Goal: Task Accomplishment & Management: Use online tool/utility

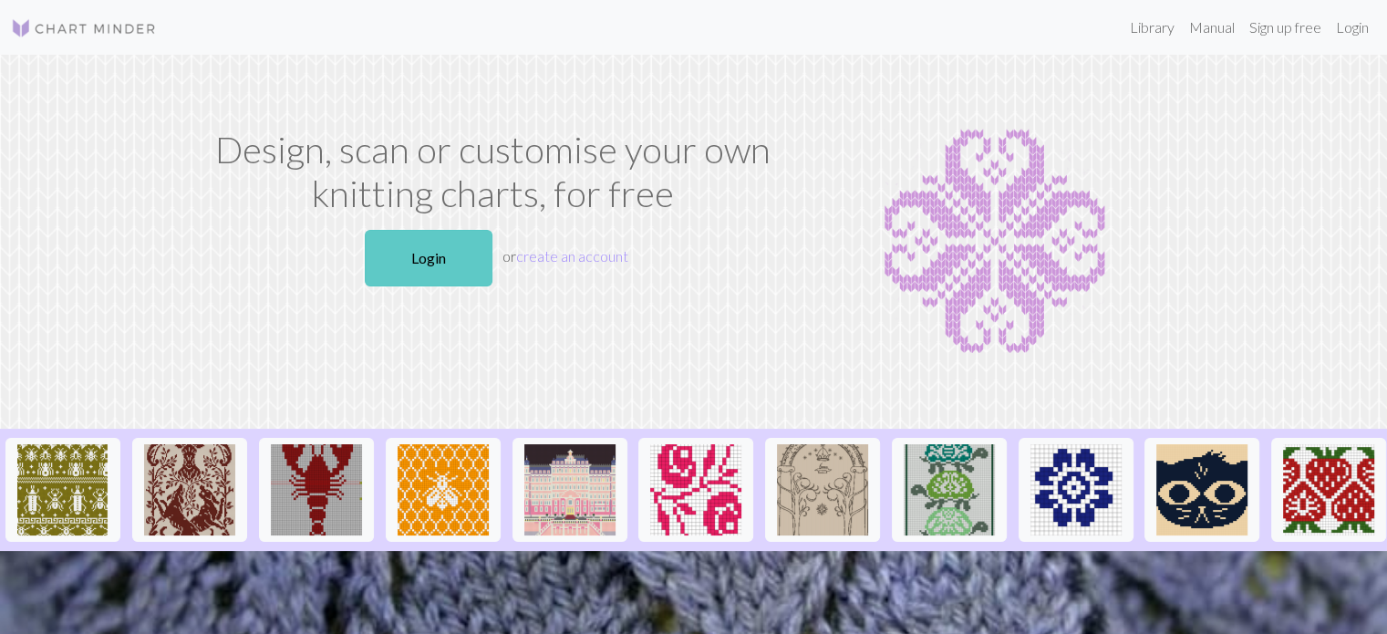
click at [443, 269] on link "Login" at bounding box center [429, 258] width 128 height 57
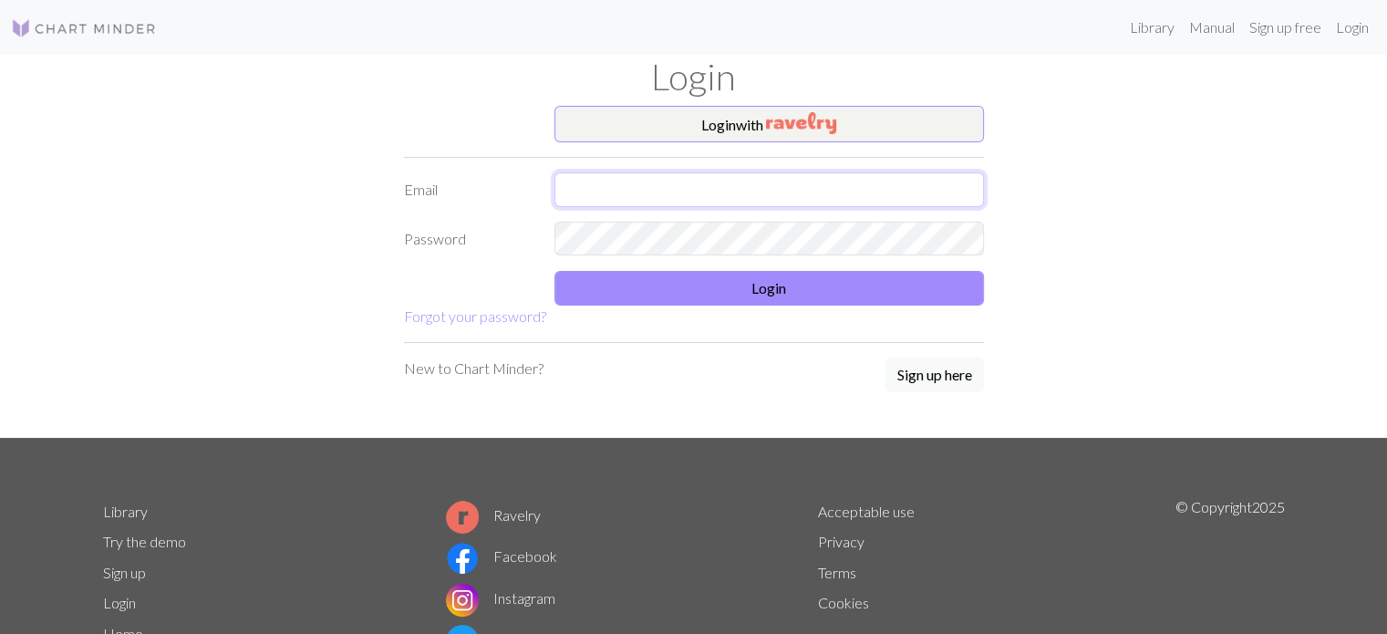
click at [630, 182] on input "text" at bounding box center [768, 189] width 429 height 35
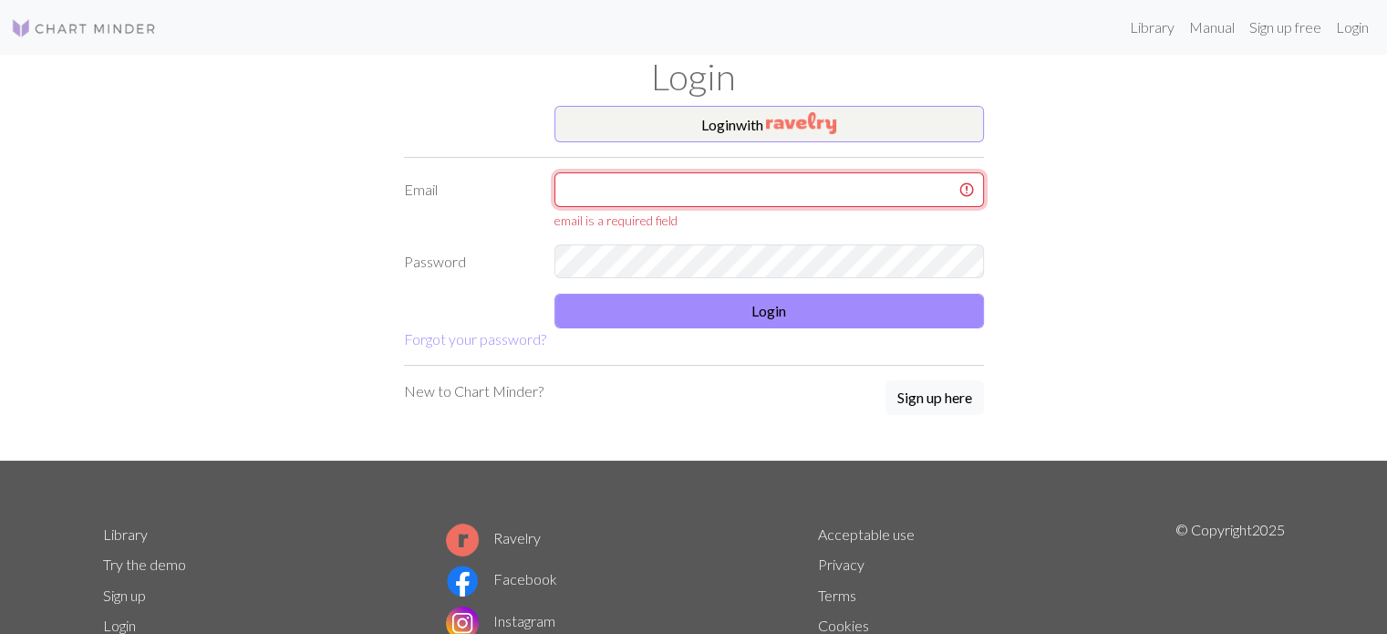
type input "[EMAIL_ADDRESS][DOMAIN_NAME]"
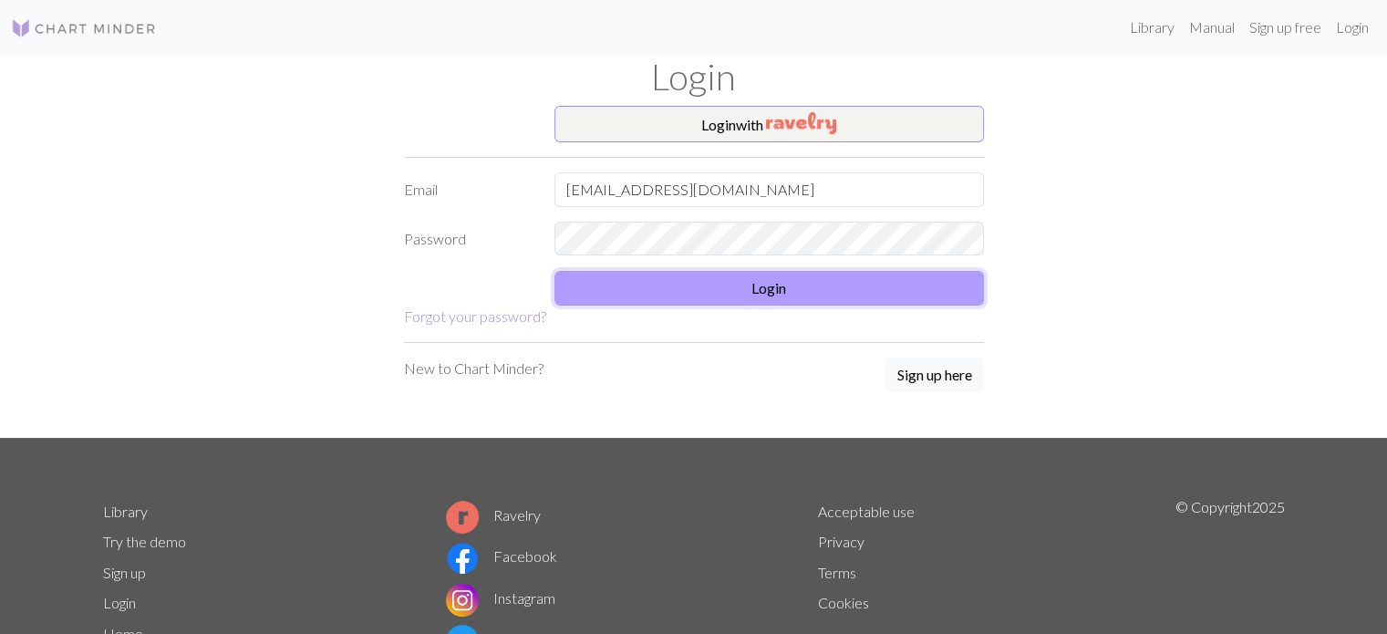
click at [720, 296] on button "Login" at bounding box center [768, 288] width 429 height 35
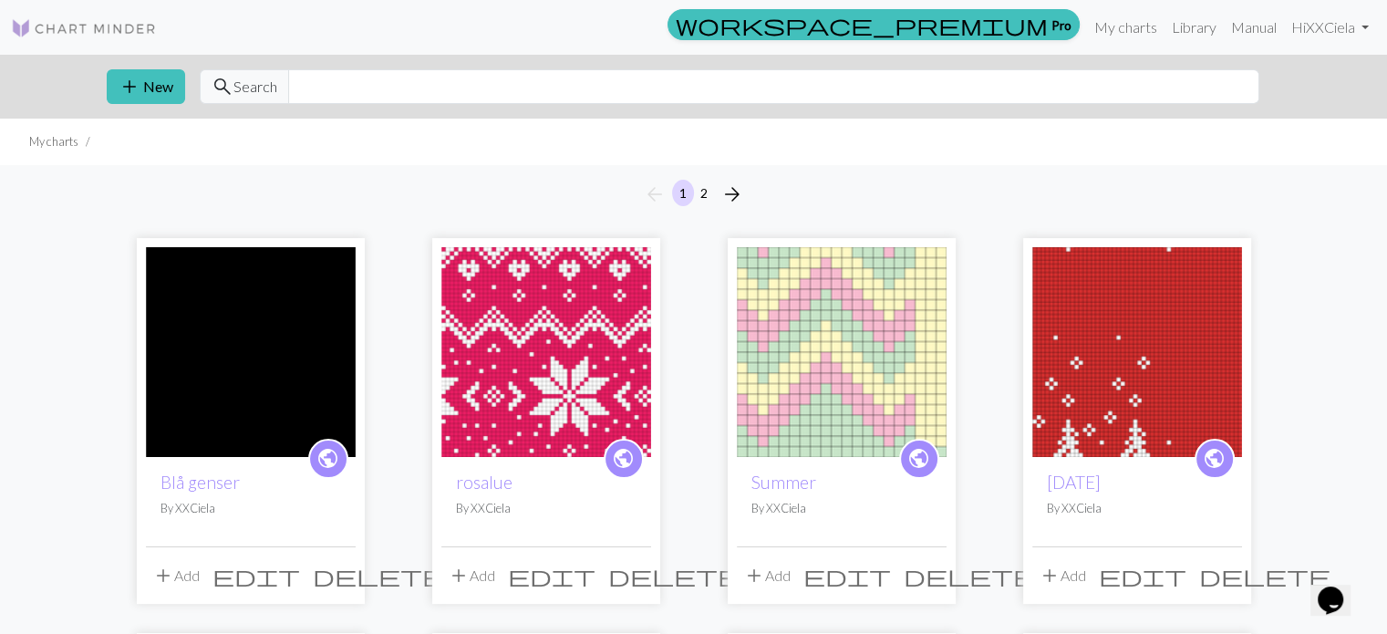
click at [563, 378] on img at bounding box center [546, 352] width 210 height 210
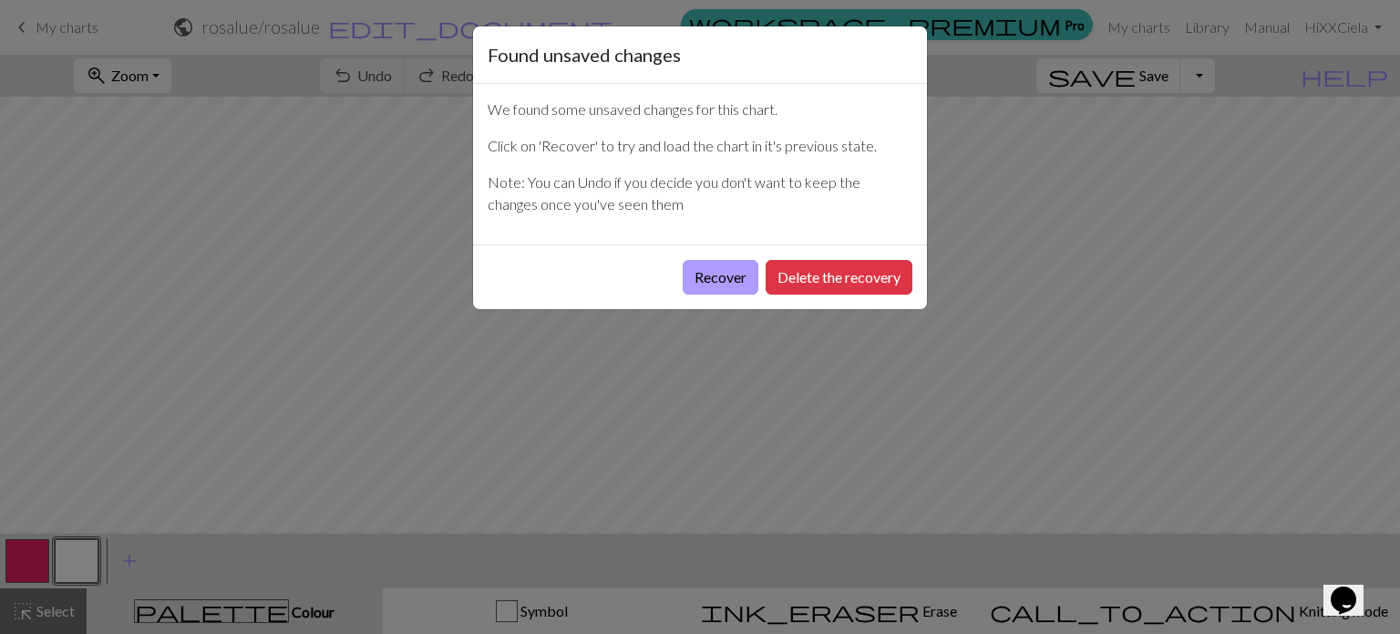
click at [700, 280] on button "Recover" at bounding box center [721, 277] width 76 height 35
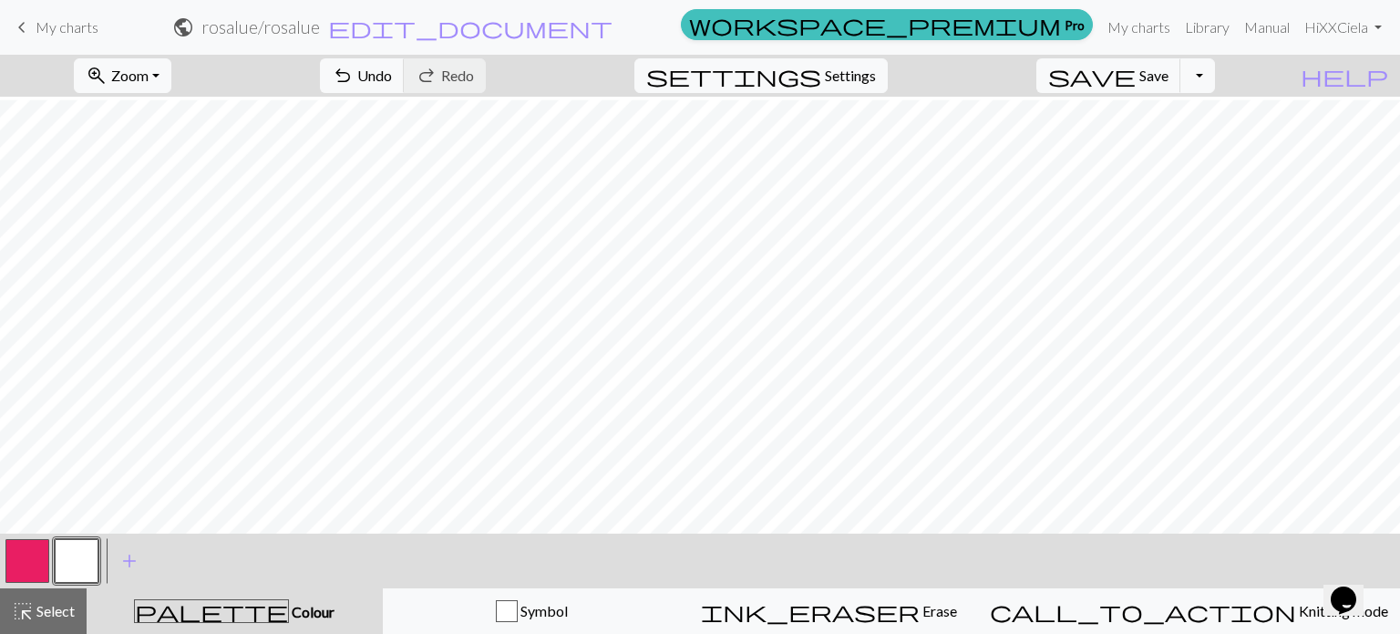
scroll to position [842, 0]
click at [26, 557] on button "button" at bounding box center [27, 561] width 44 height 44
click at [392, 79] on span "Undo" at bounding box center [374, 75] width 35 height 17
click at [87, 557] on button "button" at bounding box center [77, 561] width 44 height 44
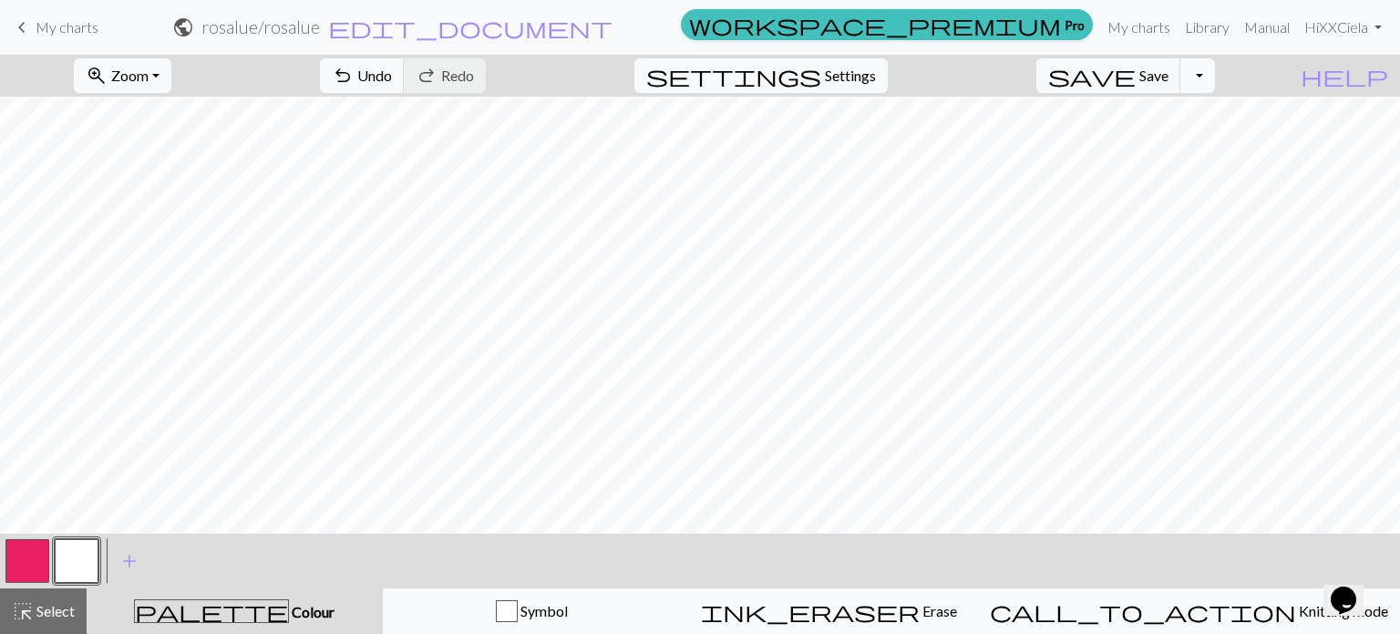
click at [26, 558] on button "button" at bounding box center [27, 561] width 44 height 44
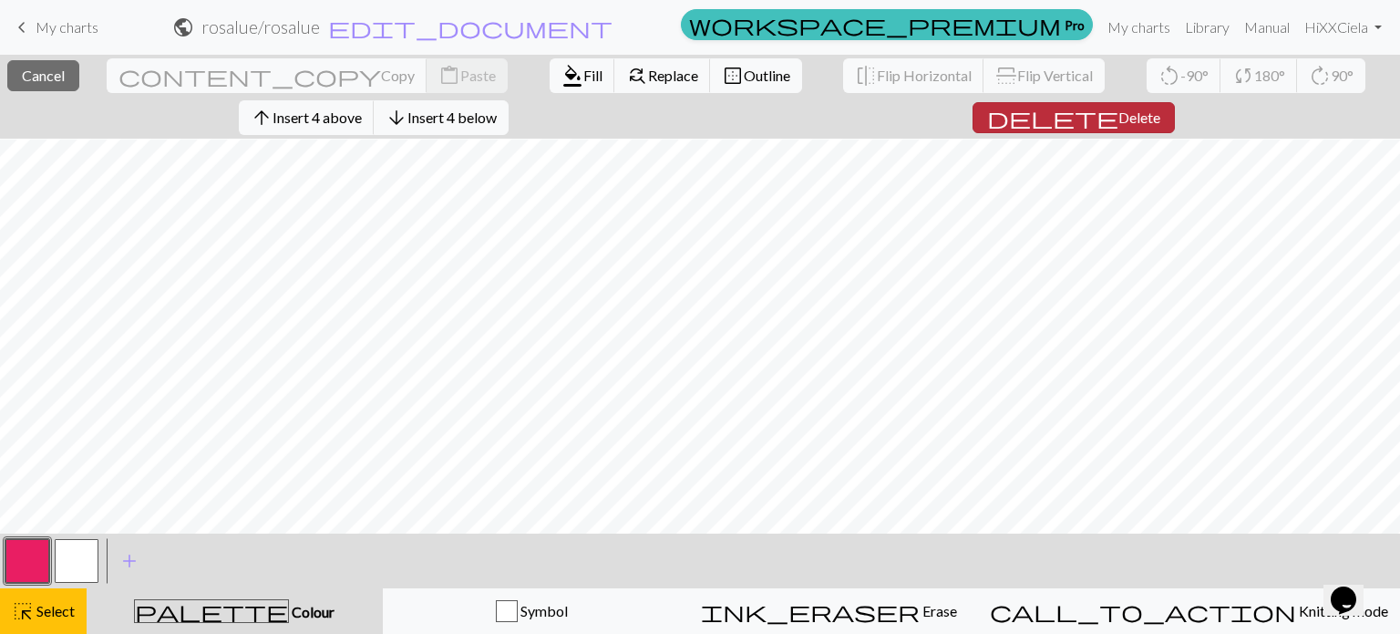
click at [1119, 116] on span "Delete" at bounding box center [1140, 116] width 42 height 17
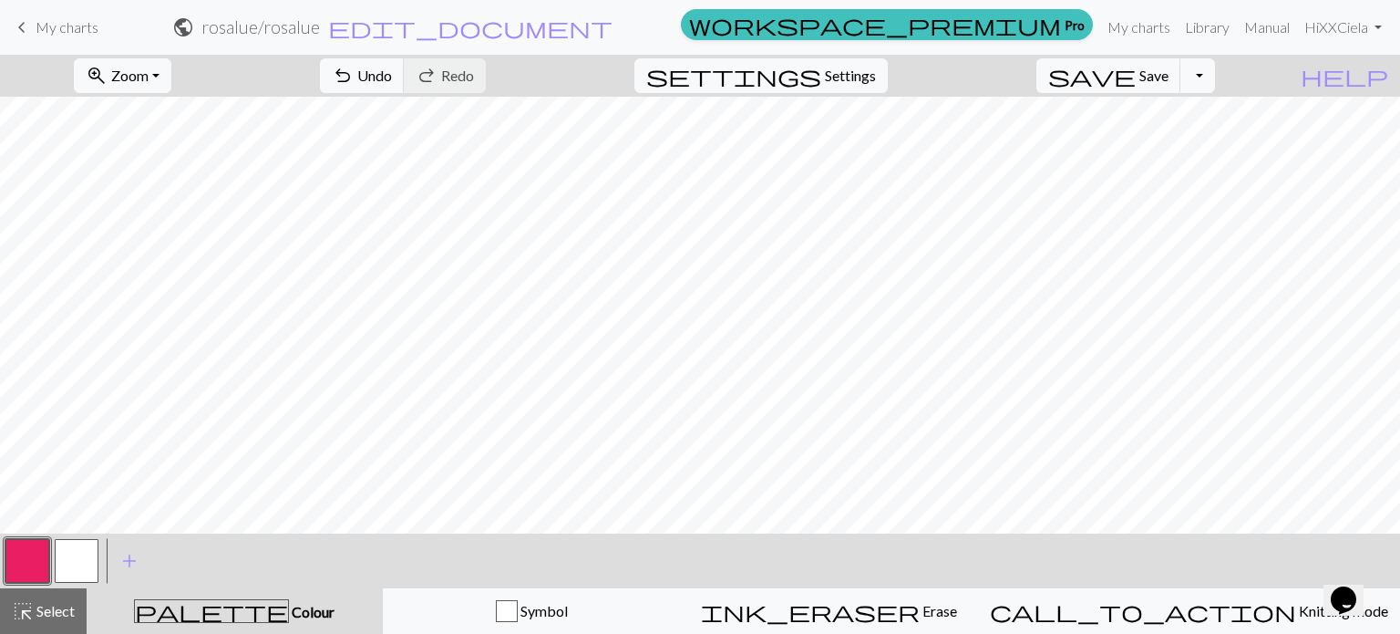
scroll to position [719, 0]
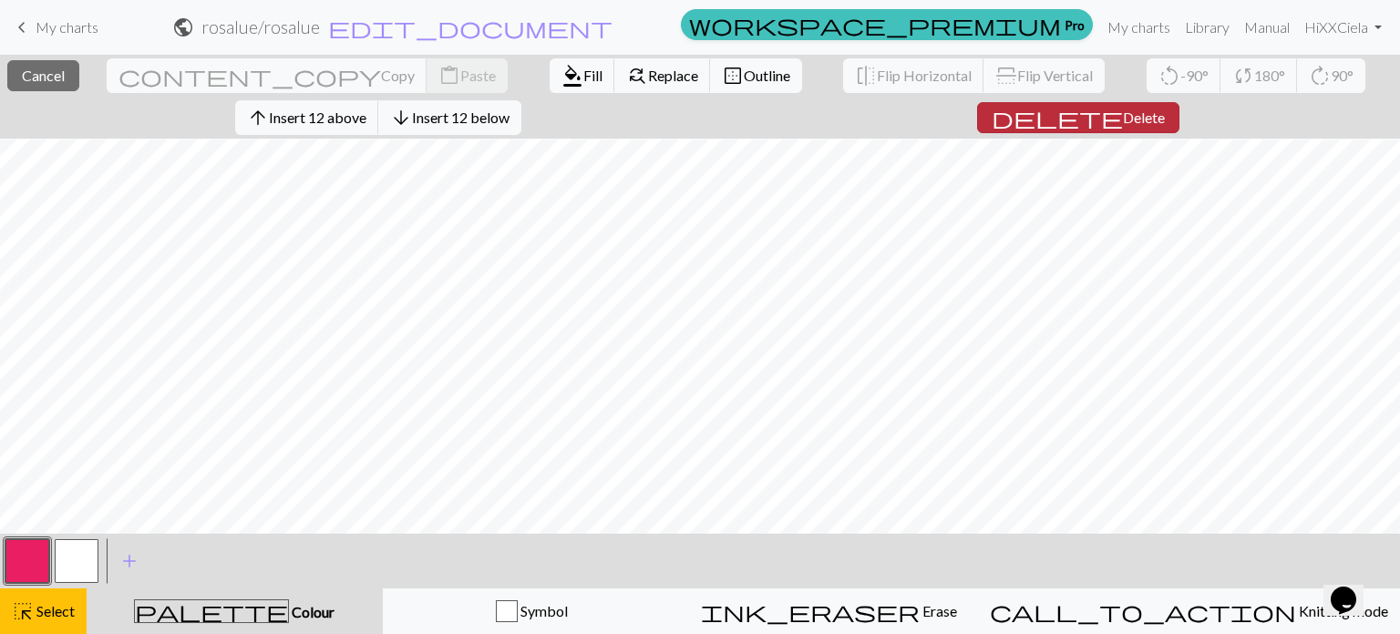
click at [1082, 112] on span "delete" at bounding box center [1057, 118] width 131 height 26
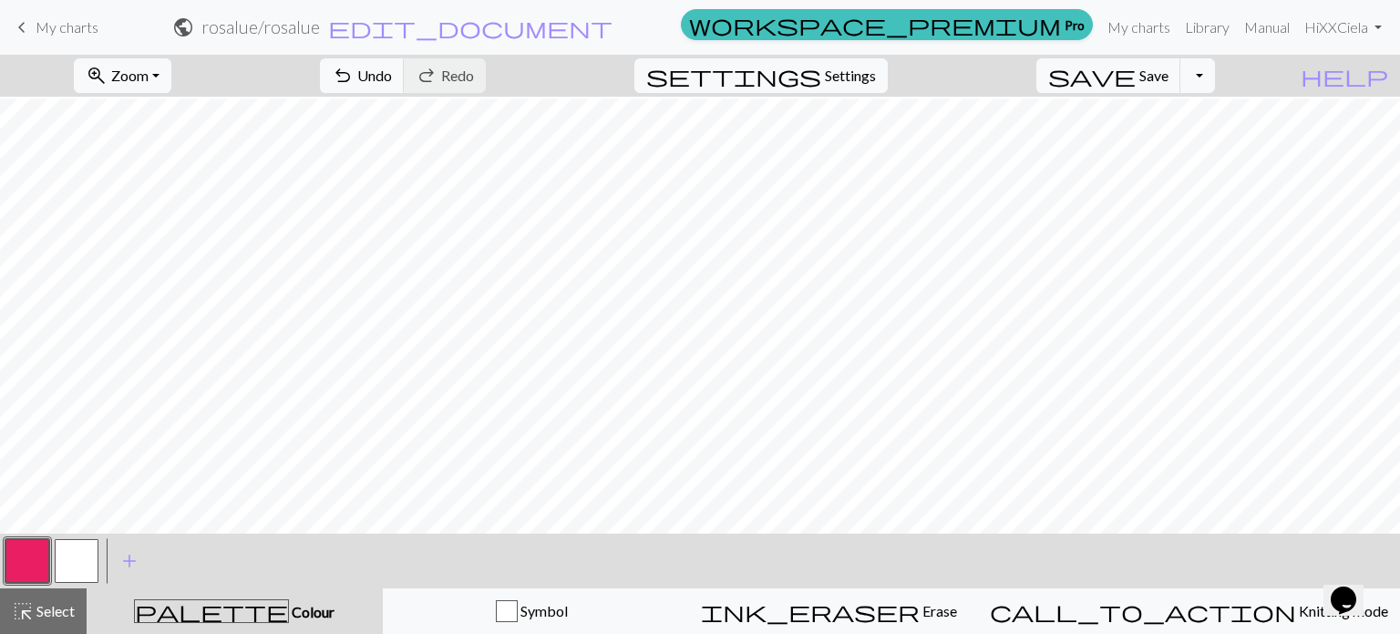
scroll to position [289, 0]
click at [85, 548] on button "button" at bounding box center [77, 561] width 44 height 44
click at [26, 573] on button "button" at bounding box center [27, 561] width 44 height 44
click at [82, 556] on button "button" at bounding box center [77, 561] width 44 height 44
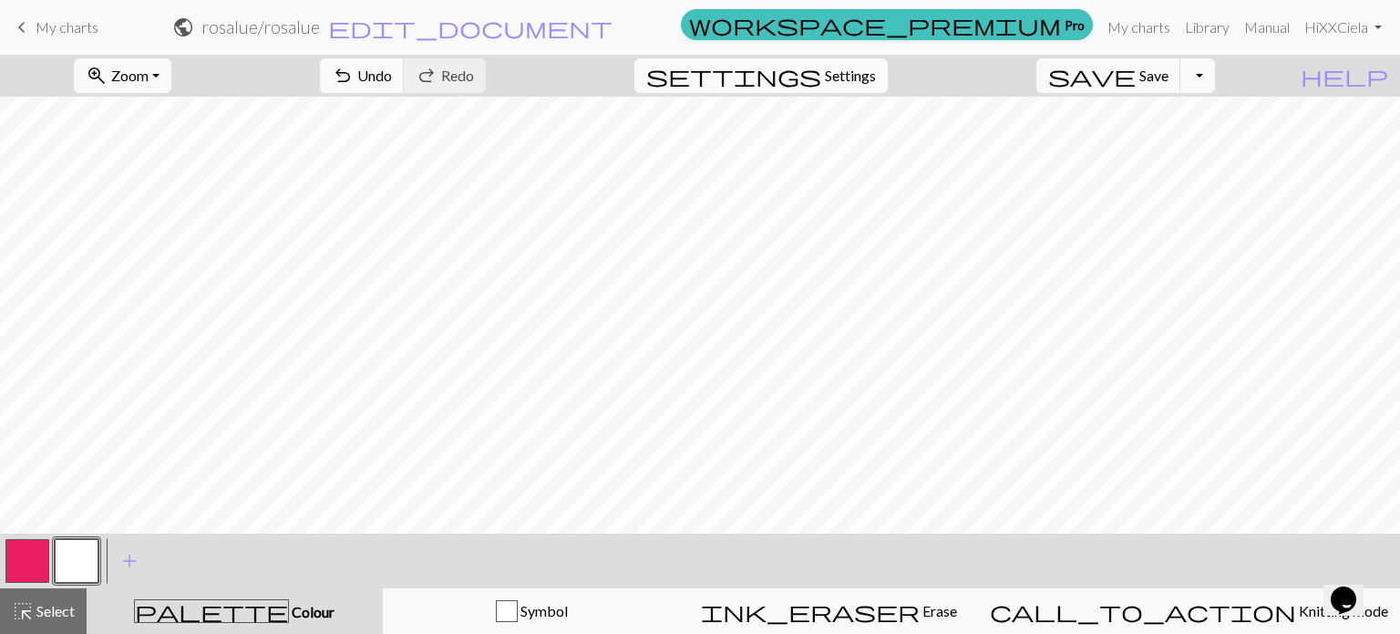
click at [40, 549] on button "button" at bounding box center [27, 561] width 44 height 44
click at [84, 561] on button "button" at bounding box center [77, 561] width 44 height 44
click at [42, 558] on button "button" at bounding box center [27, 561] width 44 height 44
click at [91, 561] on button "button" at bounding box center [77, 561] width 44 height 44
click at [36, 561] on button "button" at bounding box center [27, 561] width 44 height 44
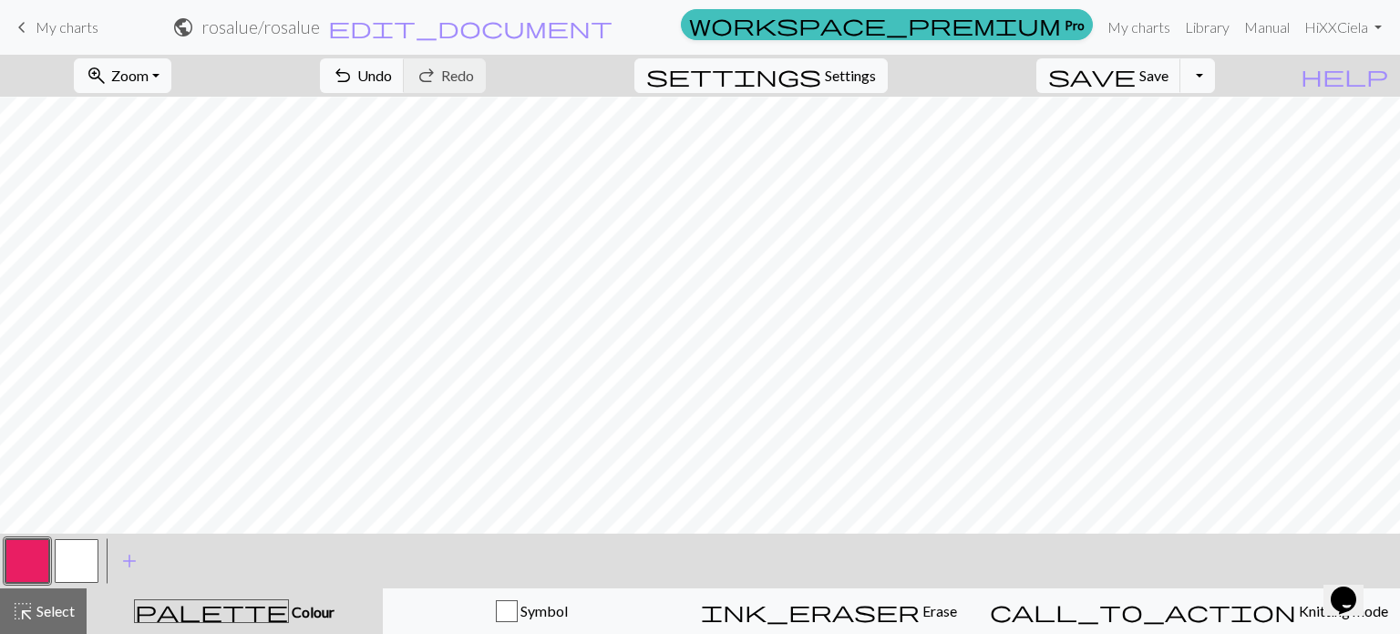
click at [80, 560] on button "button" at bounding box center [77, 561] width 44 height 44
click at [27, 568] on button "button" at bounding box center [27, 561] width 44 height 44
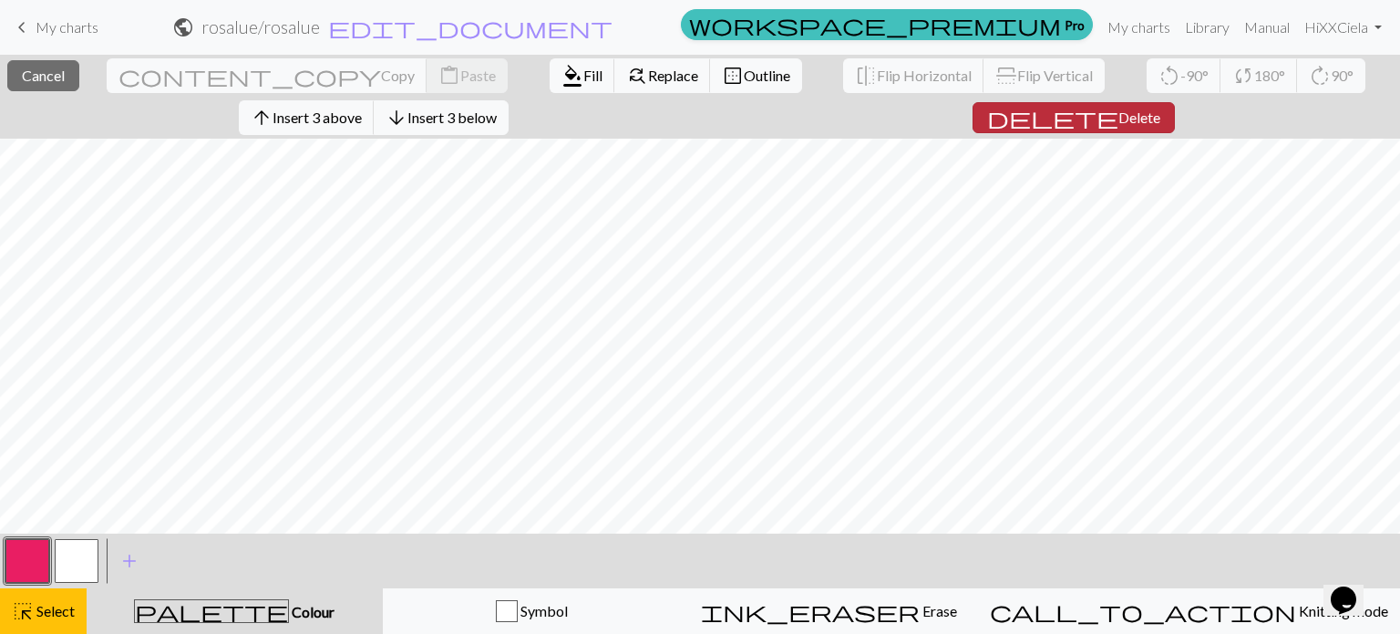
click at [1119, 111] on span "Delete" at bounding box center [1140, 116] width 42 height 17
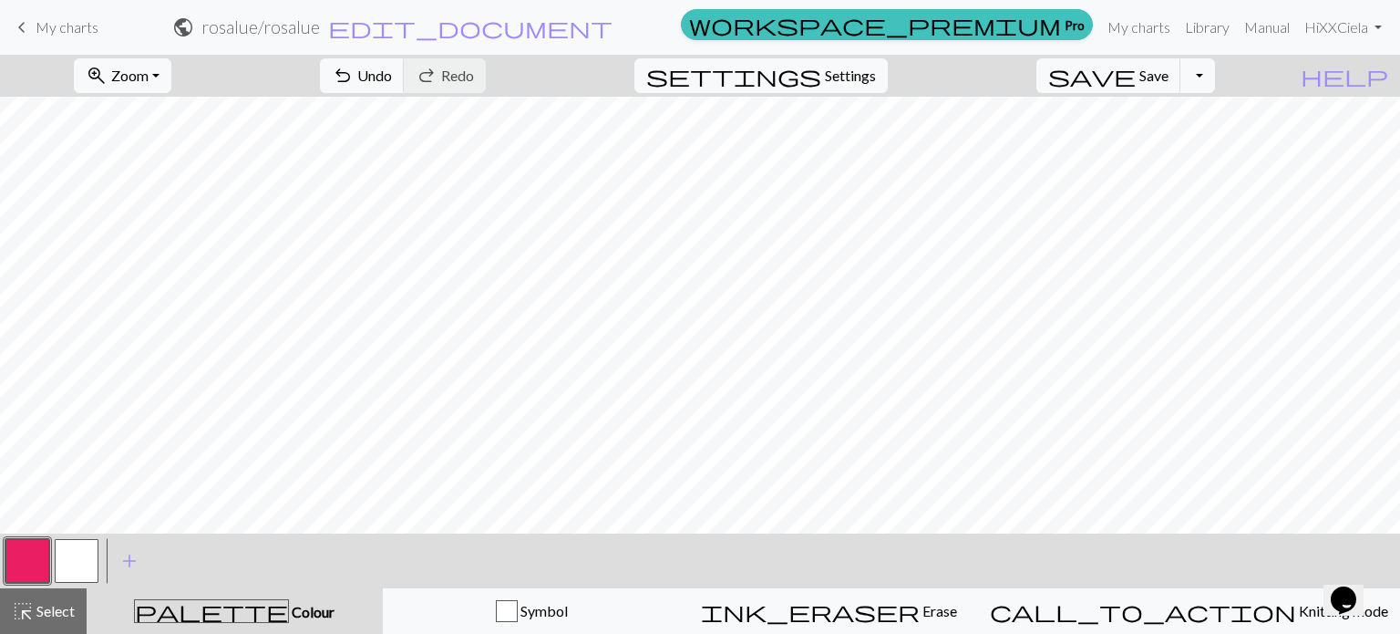
click at [83, 557] on button "button" at bounding box center [77, 561] width 44 height 44
click at [18, 561] on button "button" at bounding box center [27, 561] width 44 height 44
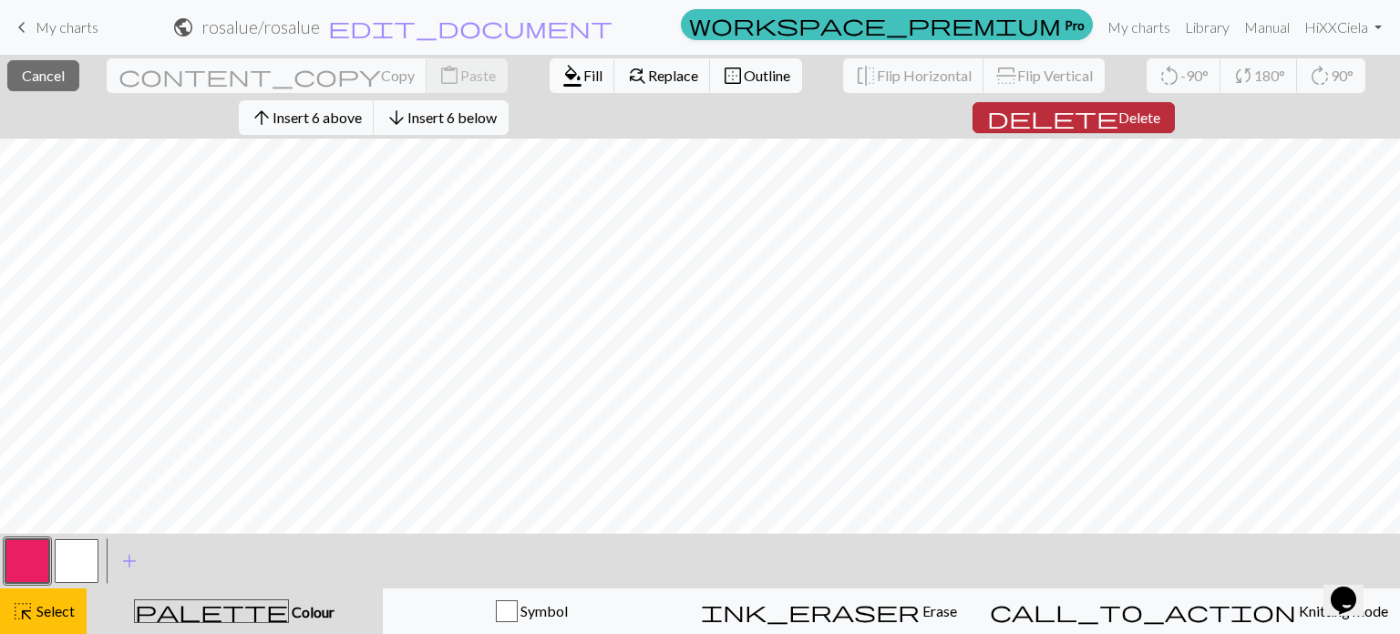
click at [1120, 119] on span "Delete" at bounding box center [1140, 116] width 42 height 17
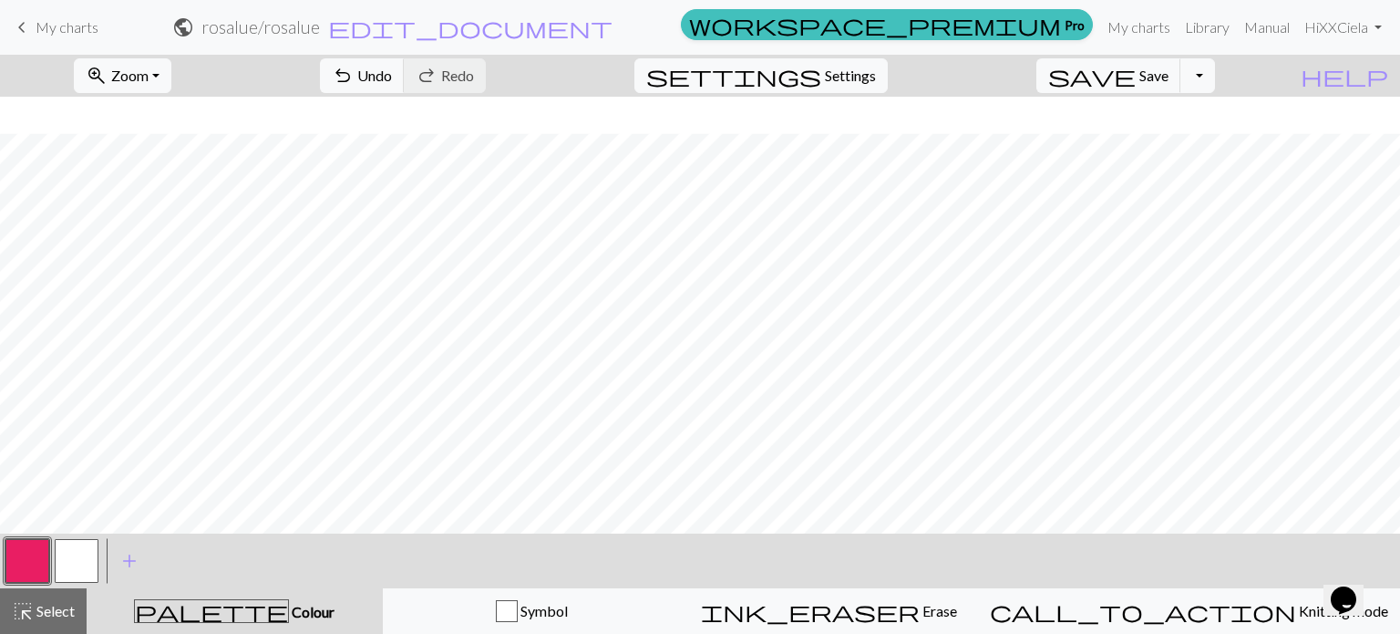
scroll to position [266, 0]
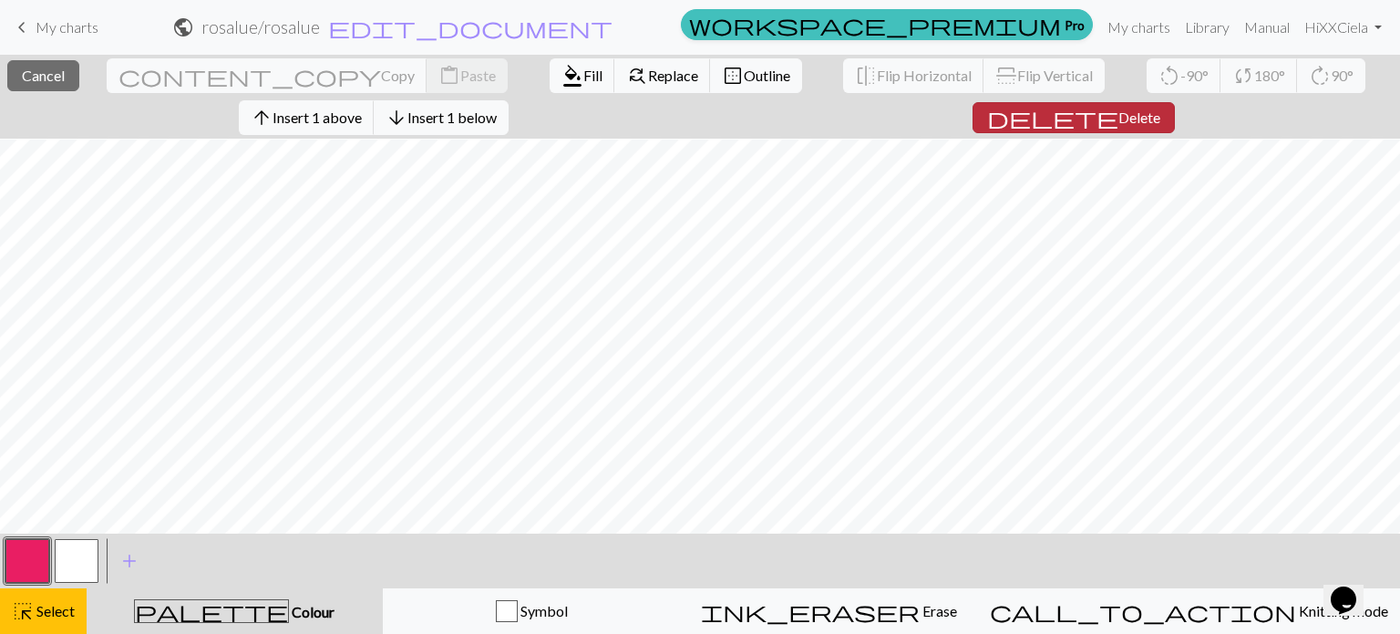
click at [1119, 114] on span "Delete" at bounding box center [1140, 116] width 42 height 17
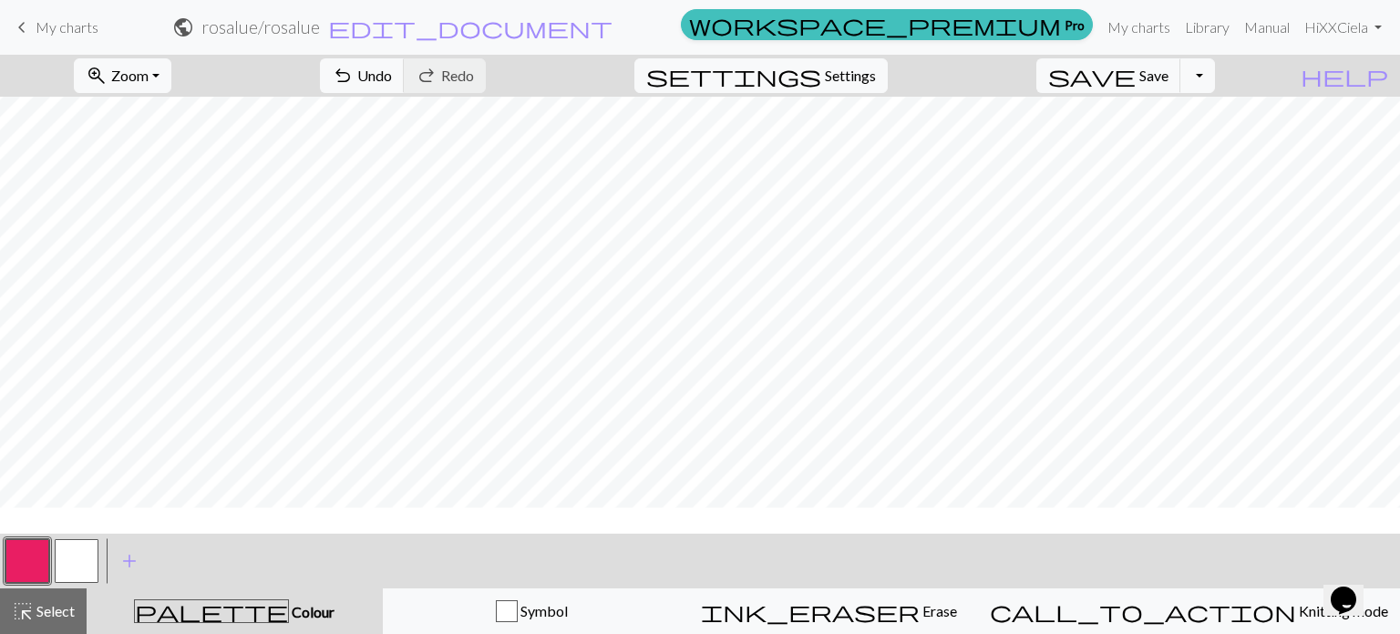
scroll to position [217, 0]
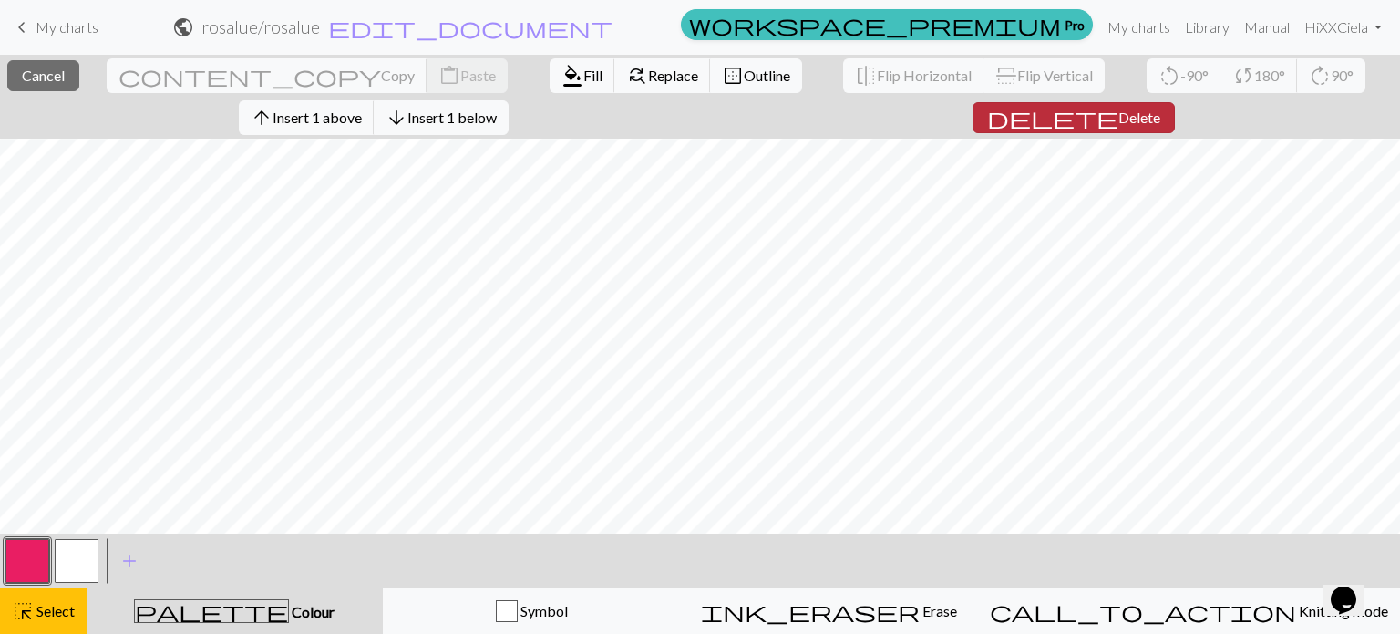
click at [1119, 116] on span "Delete" at bounding box center [1140, 116] width 42 height 17
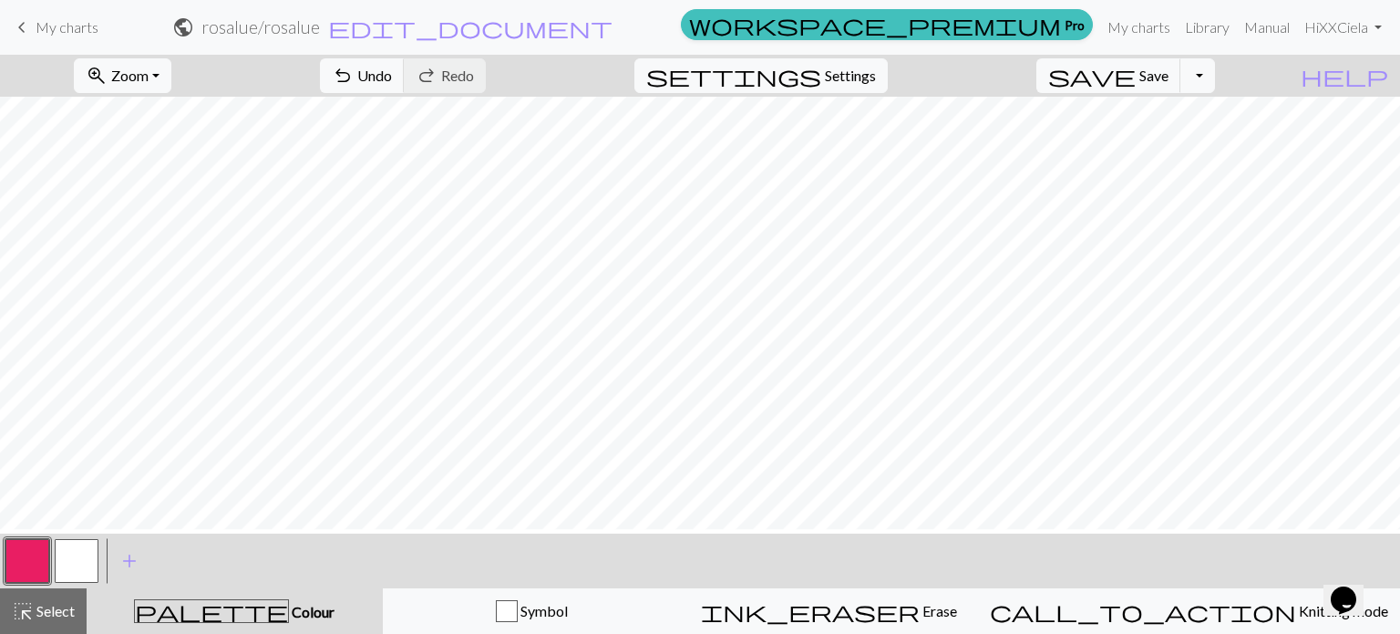
scroll to position [375, 0]
click at [71, 572] on button "button" at bounding box center [77, 561] width 44 height 44
click at [17, 564] on button "button" at bounding box center [27, 561] width 44 height 44
click at [77, 555] on button "button" at bounding box center [77, 561] width 44 height 44
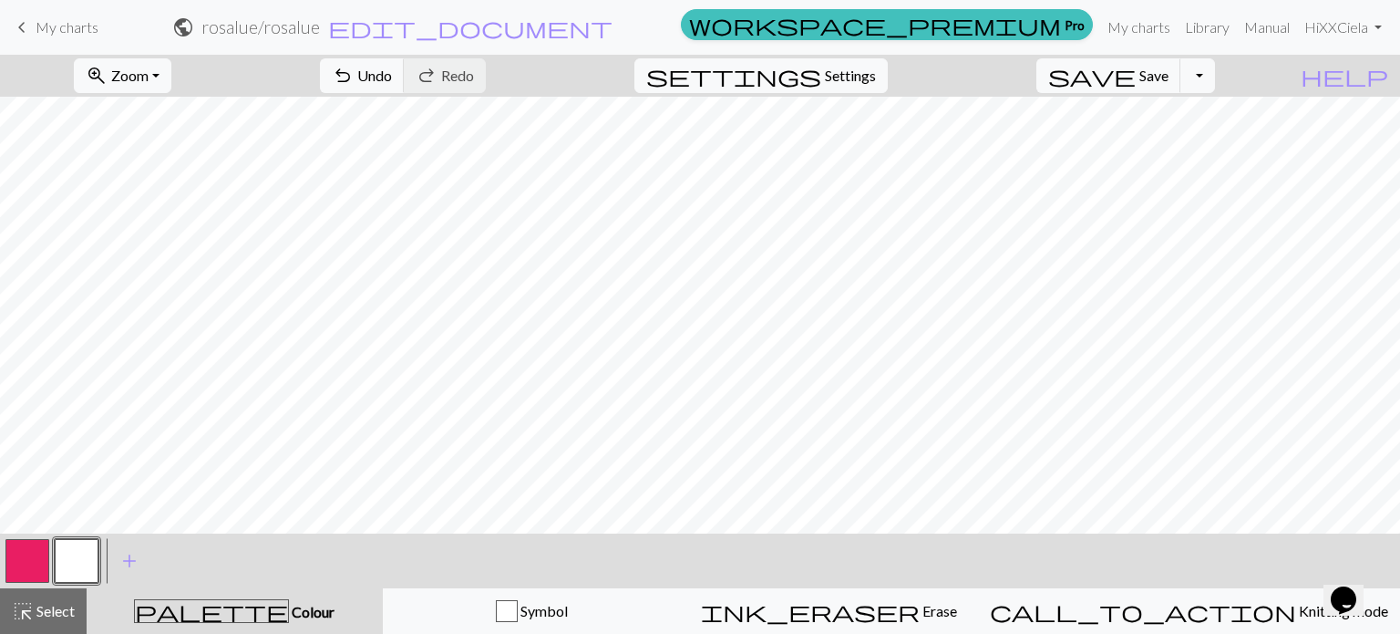
click at [44, 553] on button "button" at bounding box center [27, 561] width 44 height 44
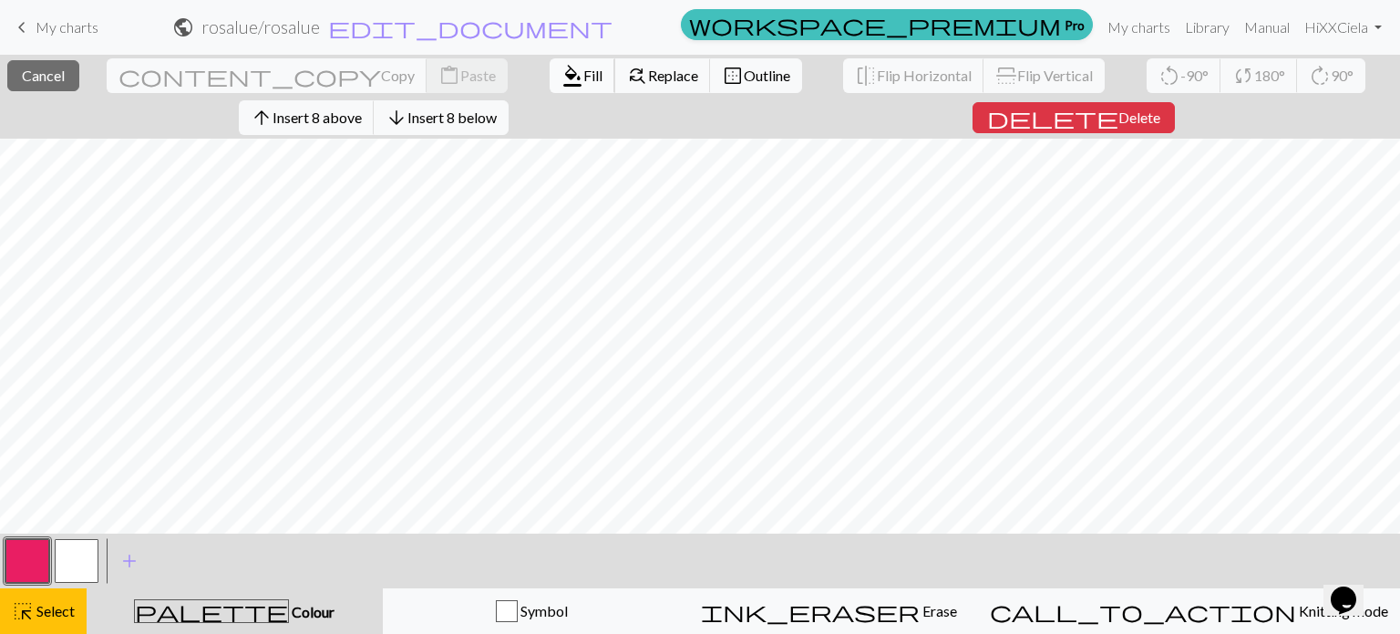
click at [550, 61] on button "format_color_fill Fill" at bounding box center [583, 75] width 66 height 35
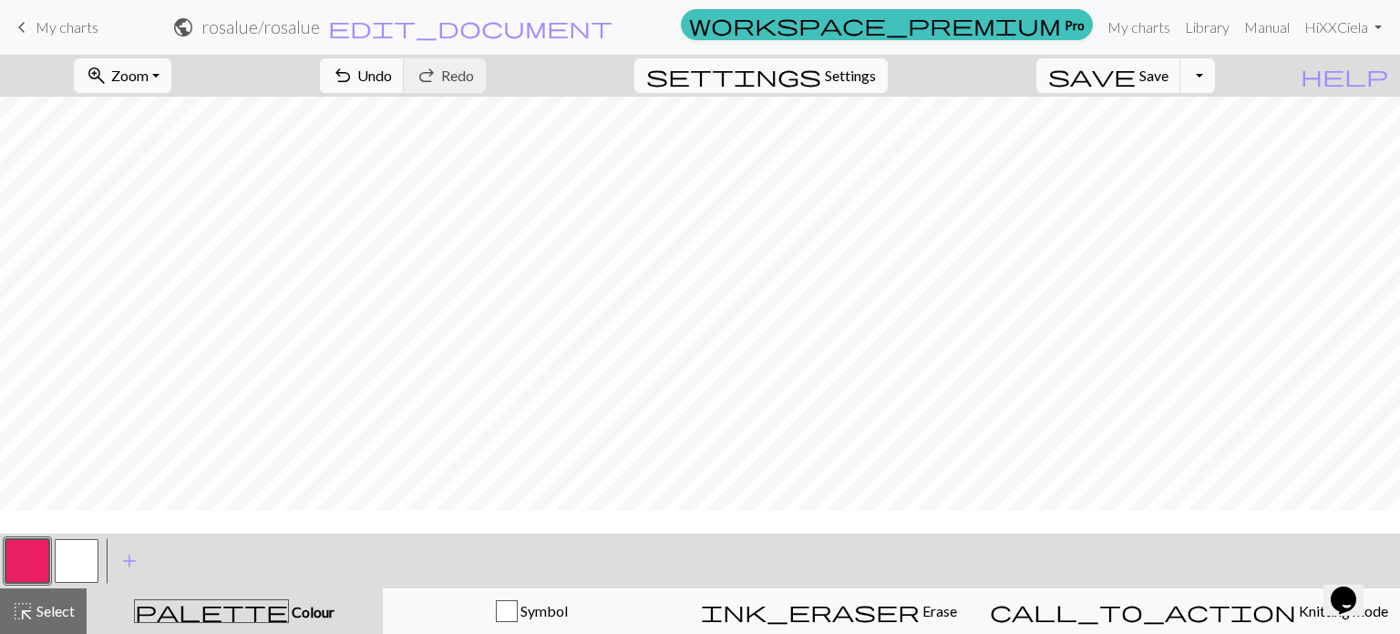
scroll to position [154, 0]
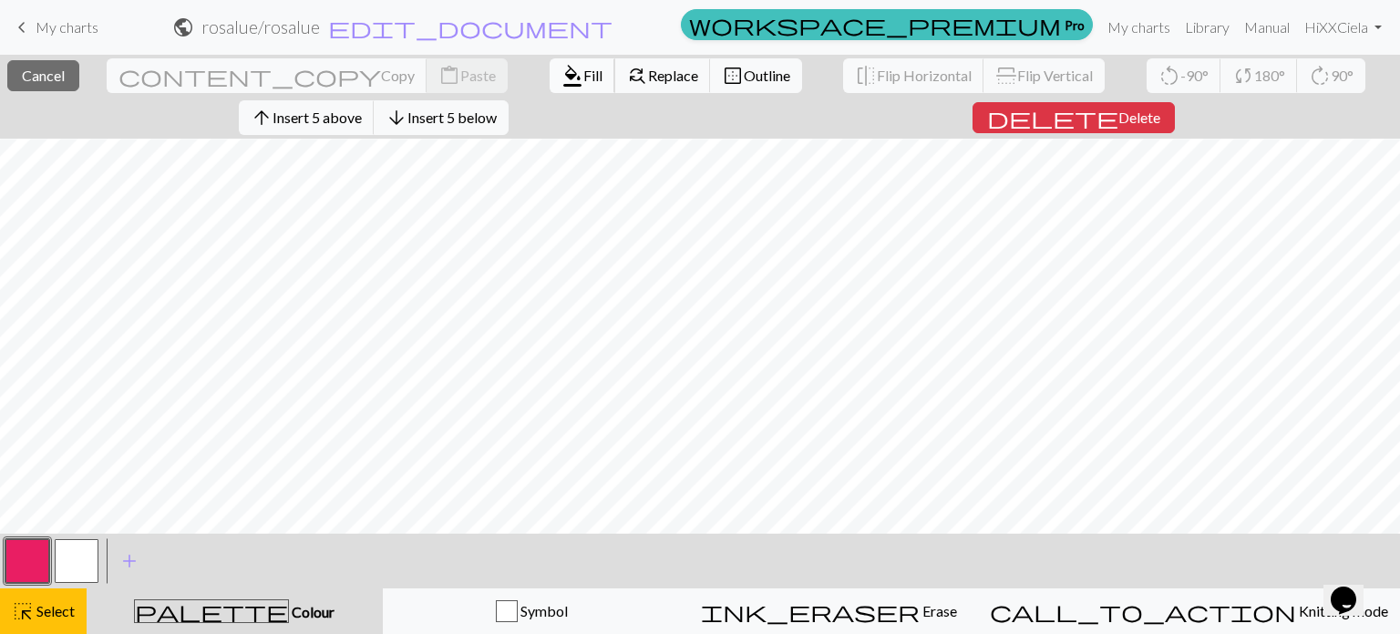
click at [583, 68] on span "Fill" at bounding box center [592, 75] width 19 height 17
click at [1120, 121] on span "Delete" at bounding box center [1140, 116] width 42 height 17
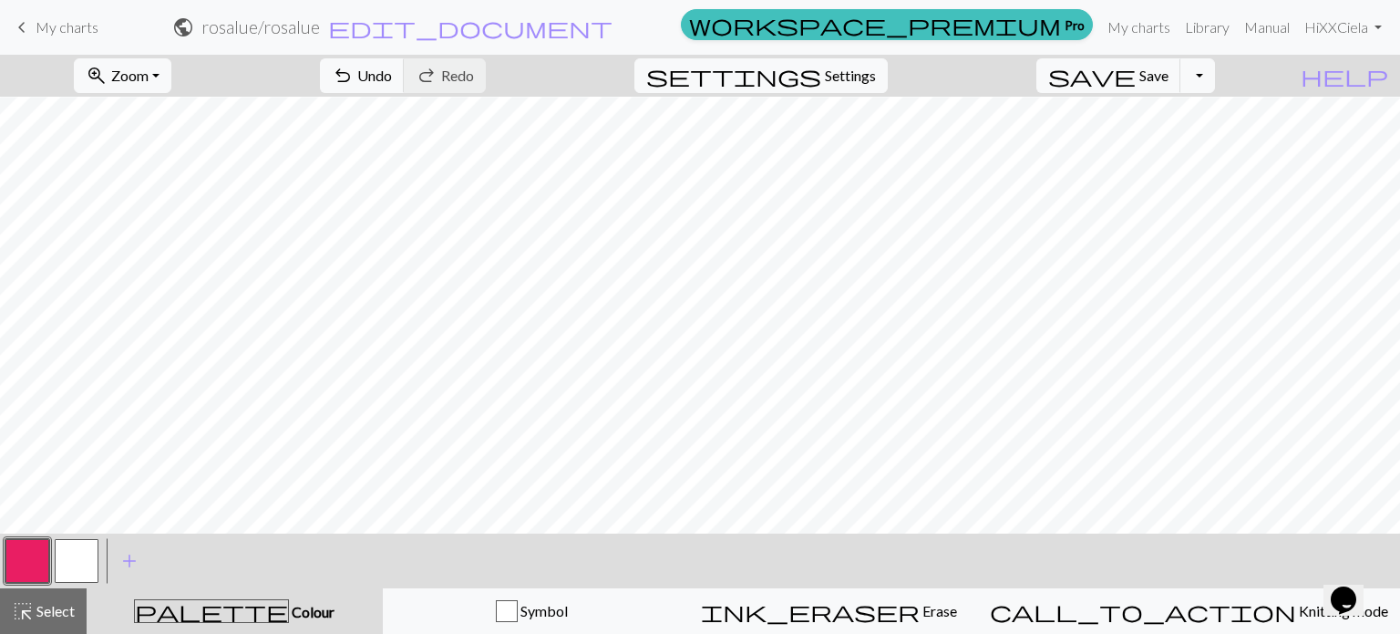
click at [88, 552] on button "button" at bounding box center [77, 561] width 44 height 44
click at [405, 75] on button "undo Undo Undo" at bounding box center [362, 75] width 85 height 35
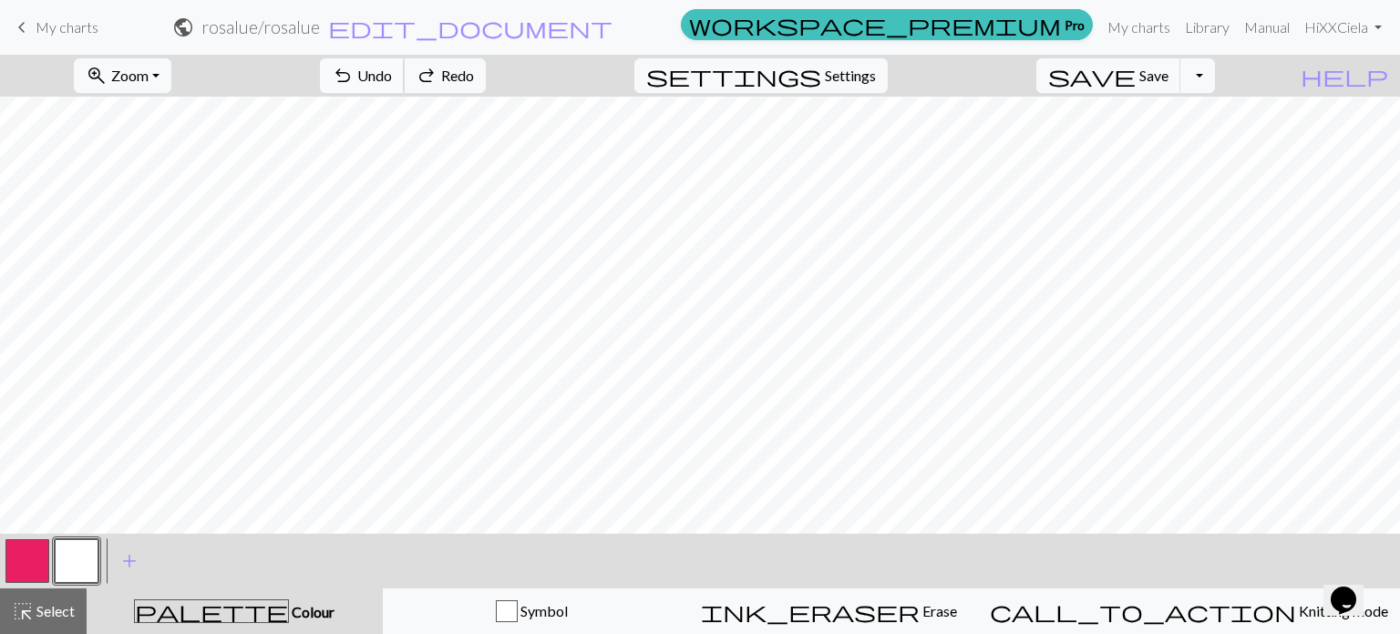
click at [405, 75] on button "undo Undo Undo" at bounding box center [362, 75] width 85 height 35
click at [171, 72] on button "zoom_in Zoom Zoom" at bounding box center [123, 75] width 98 height 35
click at [164, 118] on button "Fit all" at bounding box center [148, 115] width 144 height 29
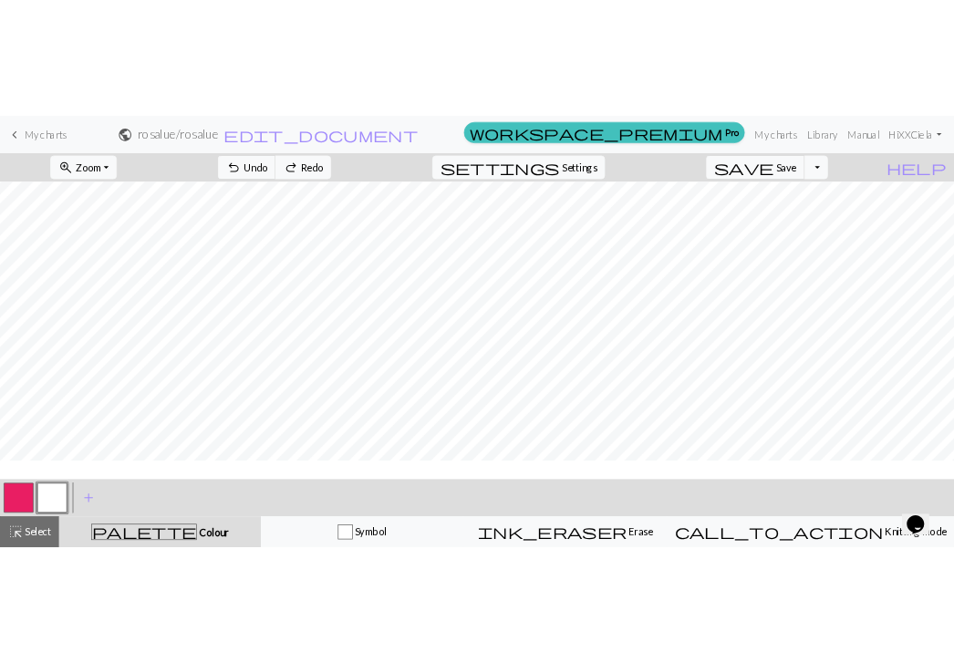
scroll to position [0, 0]
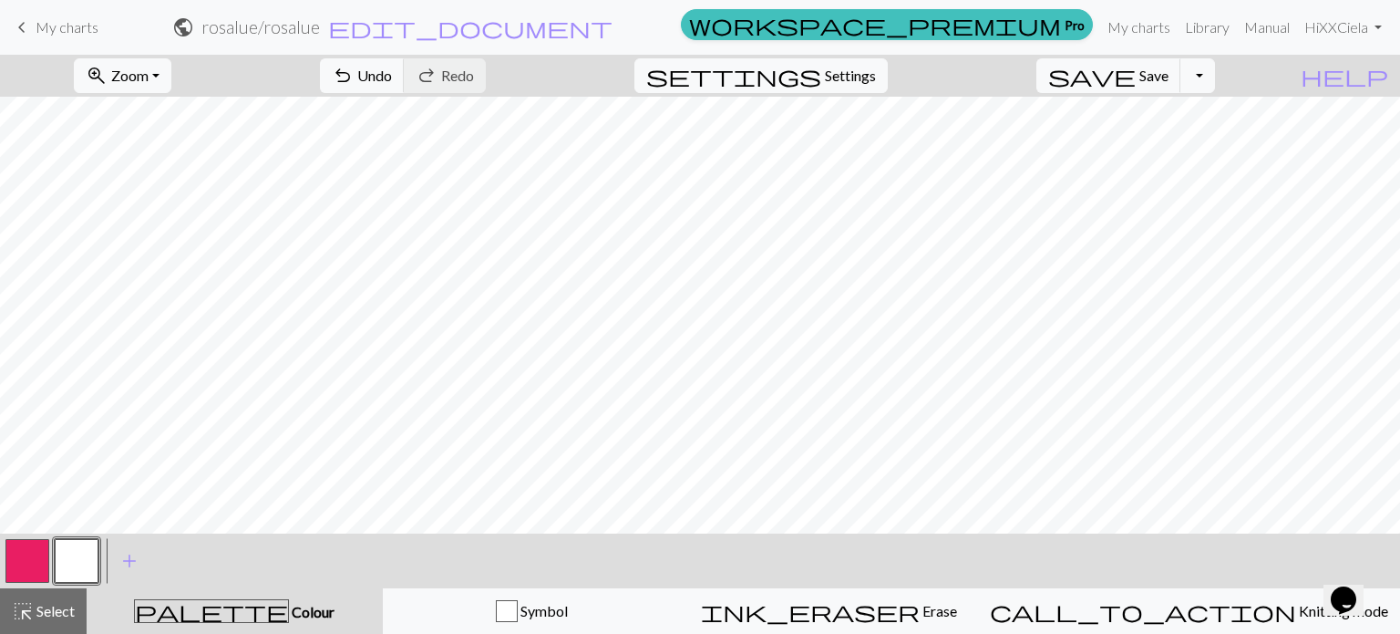
click at [24, 573] on button "button" at bounding box center [27, 561] width 44 height 44
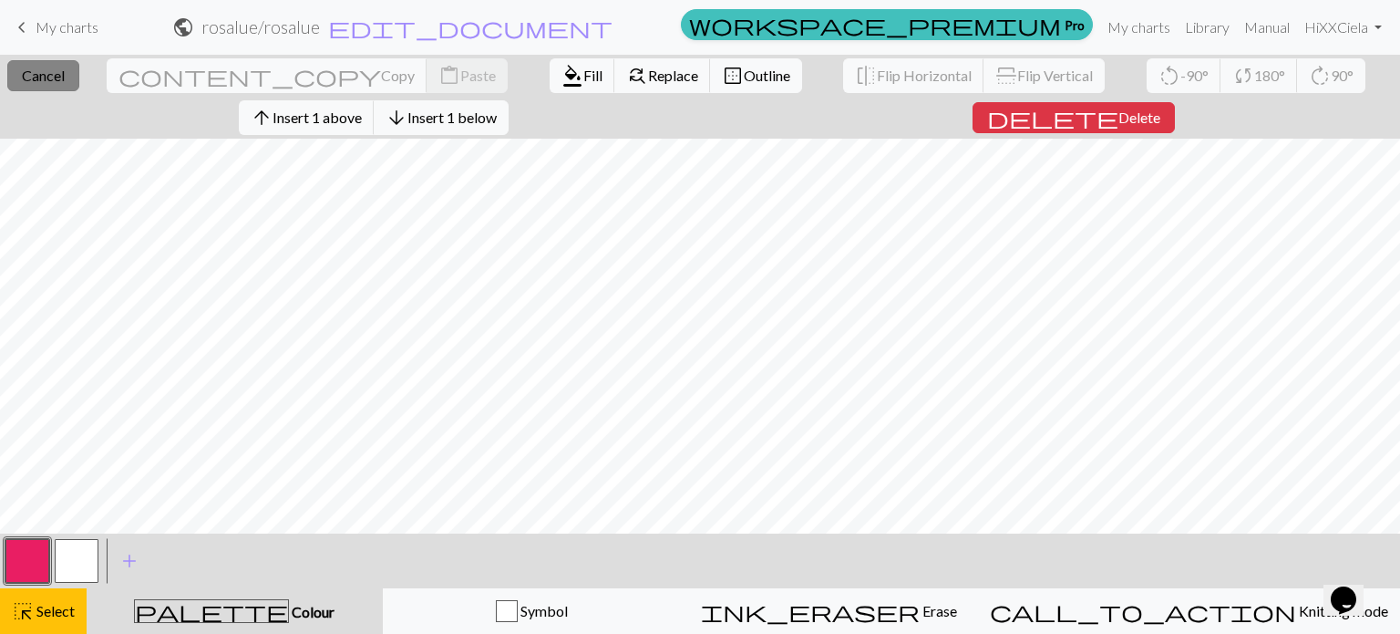
click at [65, 72] on span "Cancel" at bounding box center [43, 75] width 43 height 17
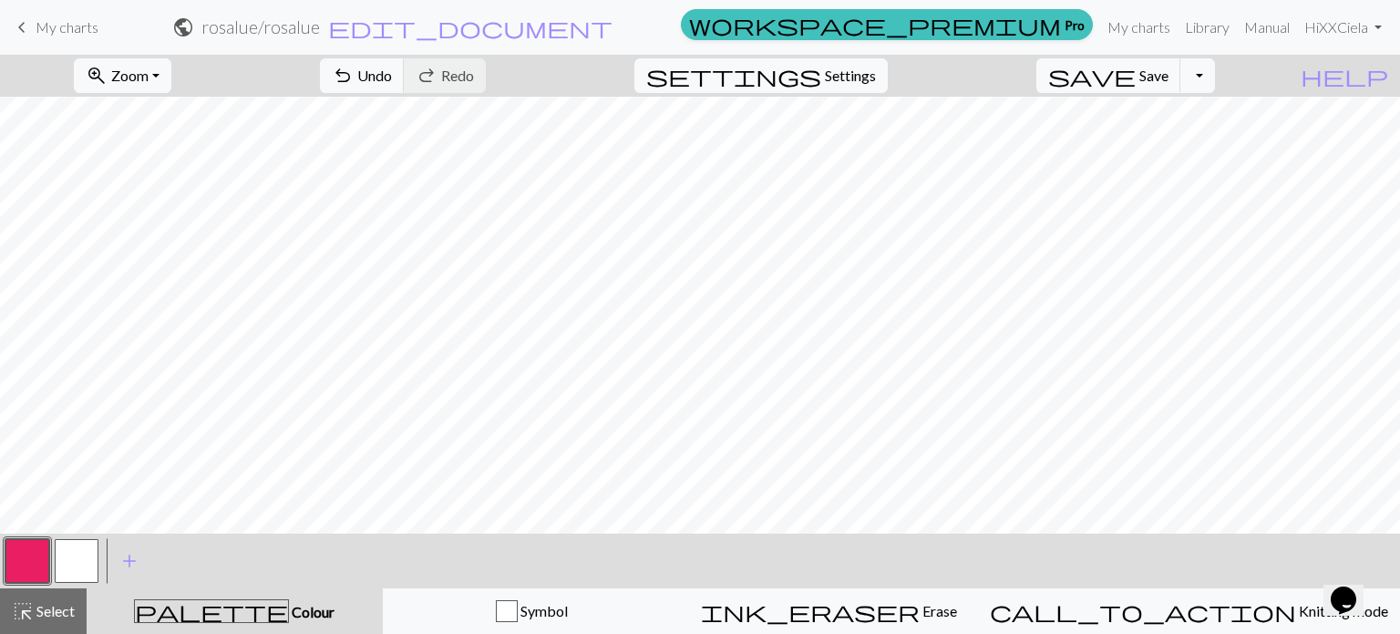
click at [69, 572] on button "button" at bounding box center [77, 561] width 44 height 44
click at [10, 577] on button "button" at bounding box center [27, 561] width 44 height 44
click at [15, 563] on button "button" at bounding box center [27, 561] width 44 height 44
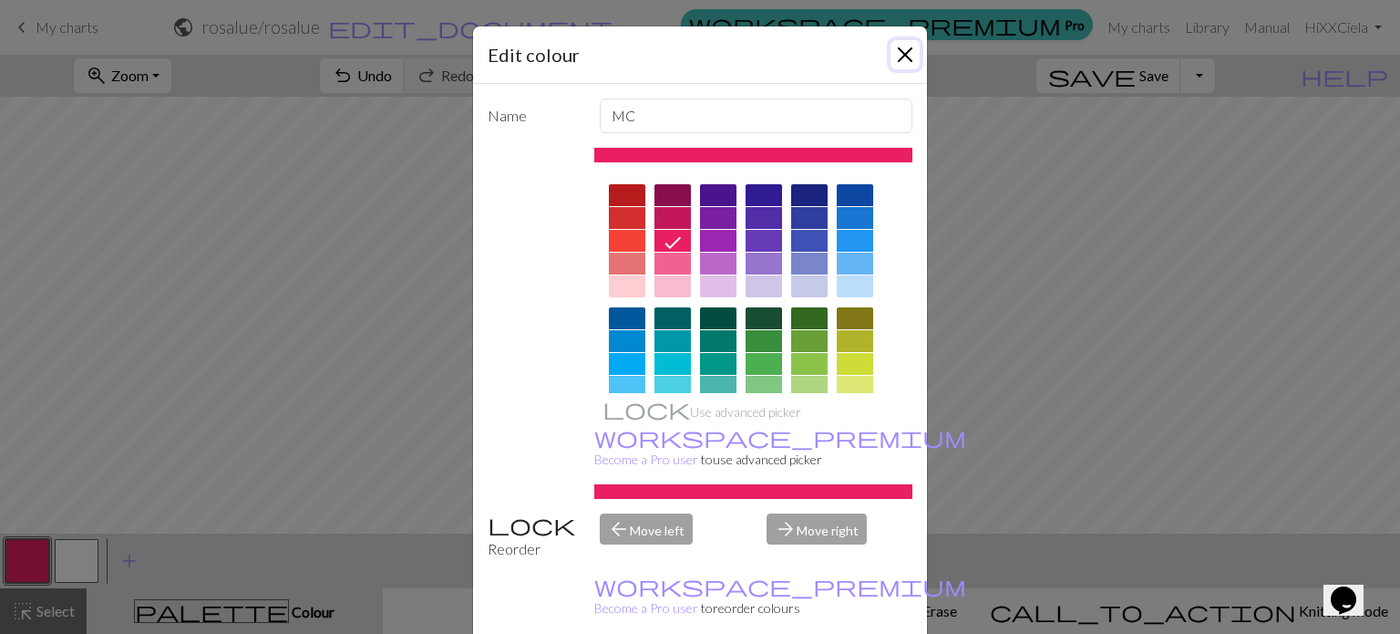
click at [902, 54] on button "Close" at bounding box center [905, 54] width 29 height 29
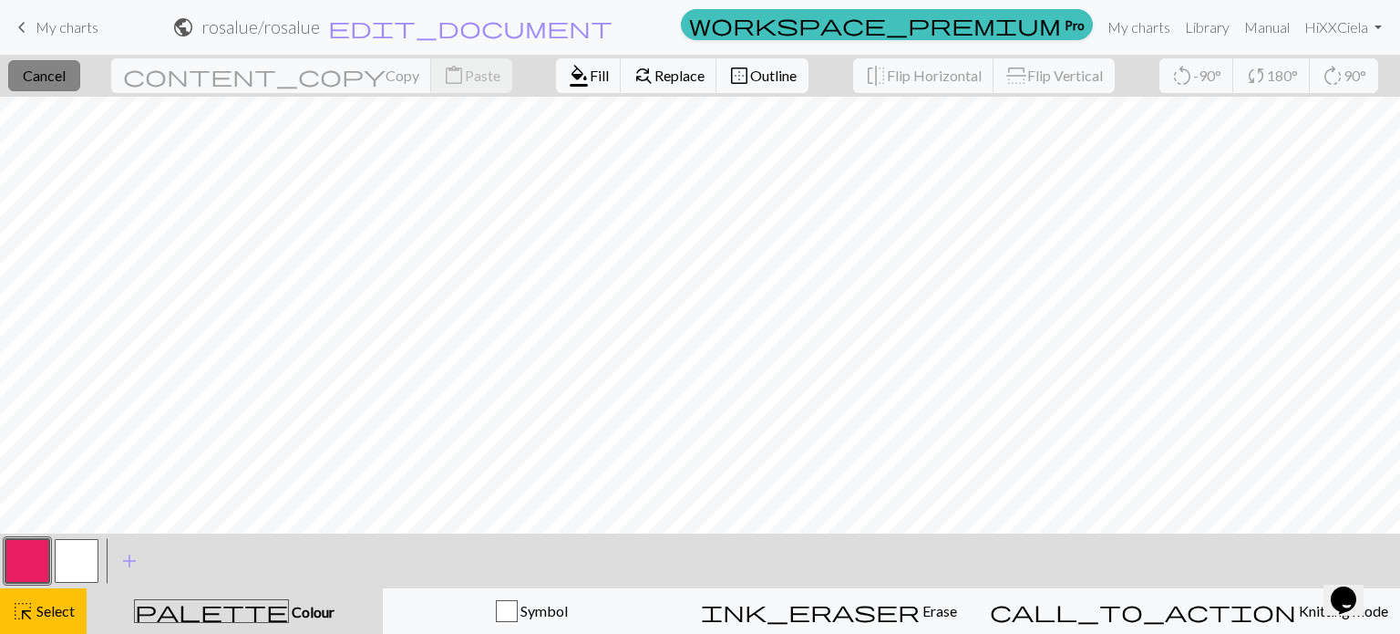
click at [51, 65] on button "close Cancel" at bounding box center [44, 75] width 72 height 31
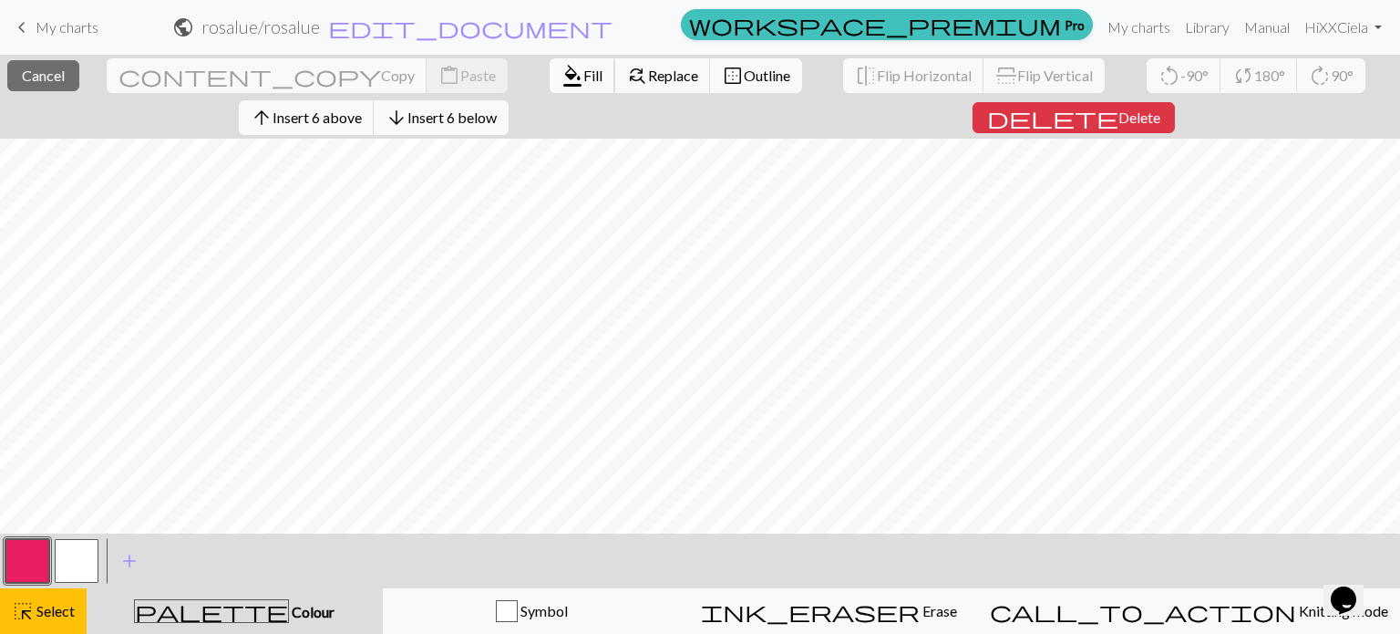
click at [583, 74] on span "Fill" at bounding box center [592, 75] width 19 height 17
click at [562, 83] on span "format_color_fill" at bounding box center [573, 76] width 22 height 26
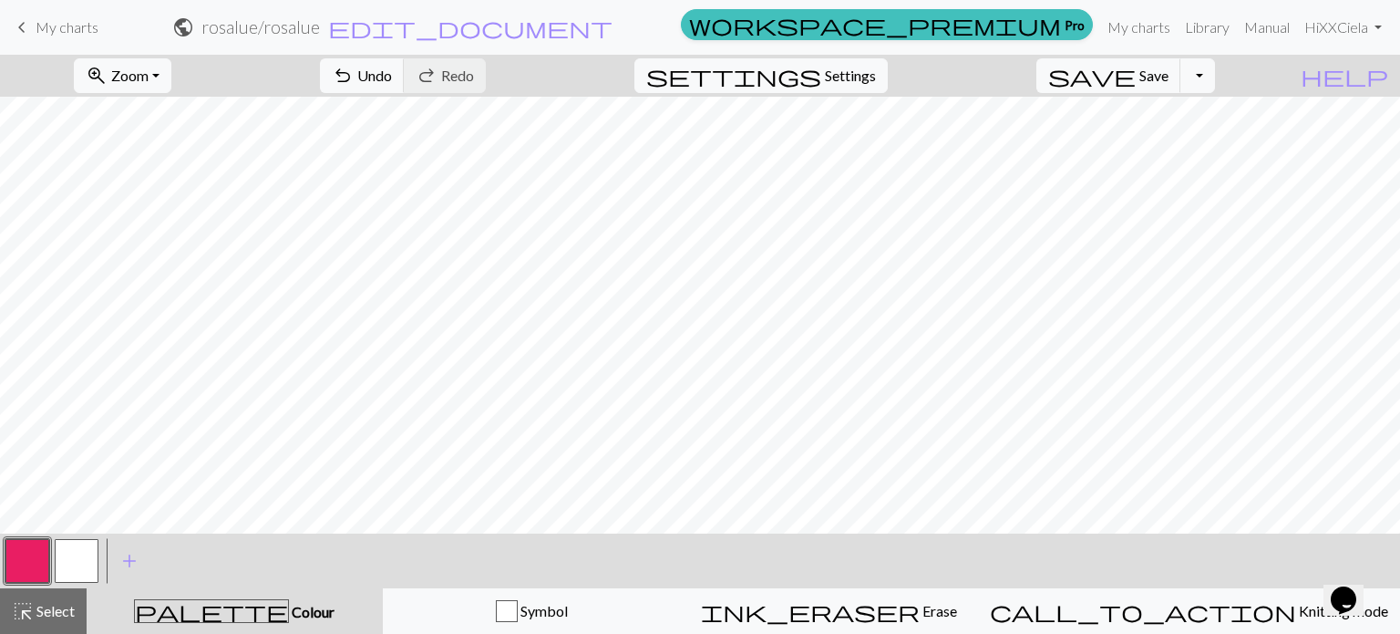
click at [65, 557] on button "button" at bounding box center [77, 561] width 44 height 44
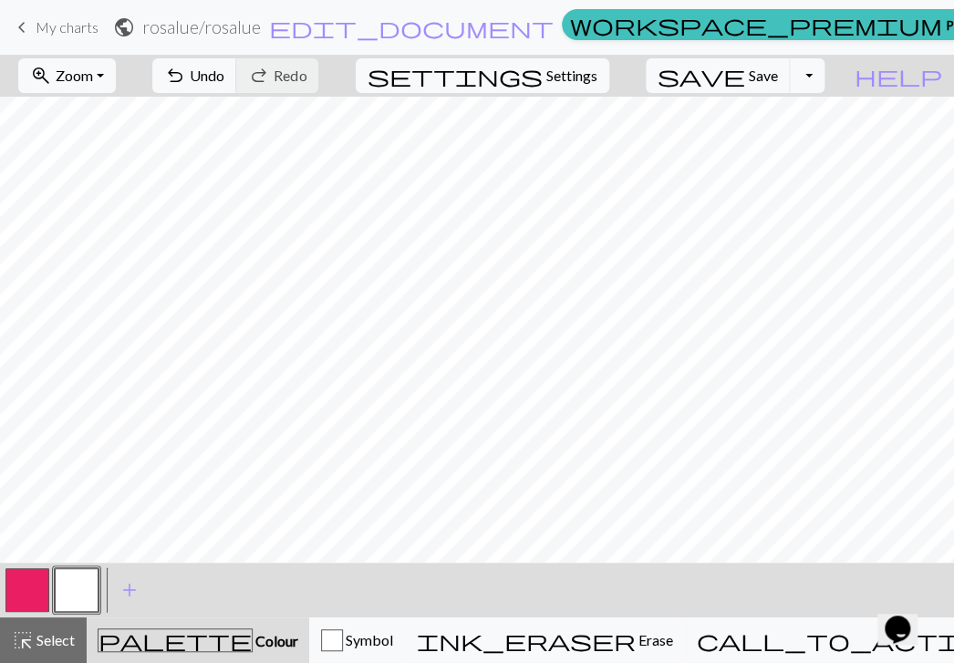
click at [19, 588] on button "button" at bounding box center [27, 590] width 44 height 44
click at [80, 592] on button "button" at bounding box center [77, 590] width 44 height 44
click at [31, 594] on button "button" at bounding box center [27, 590] width 44 height 44
click at [88, 587] on button "button" at bounding box center [77, 590] width 44 height 44
click at [16, 590] on button "button" at bounding box center [27, 590] width 44 height 44
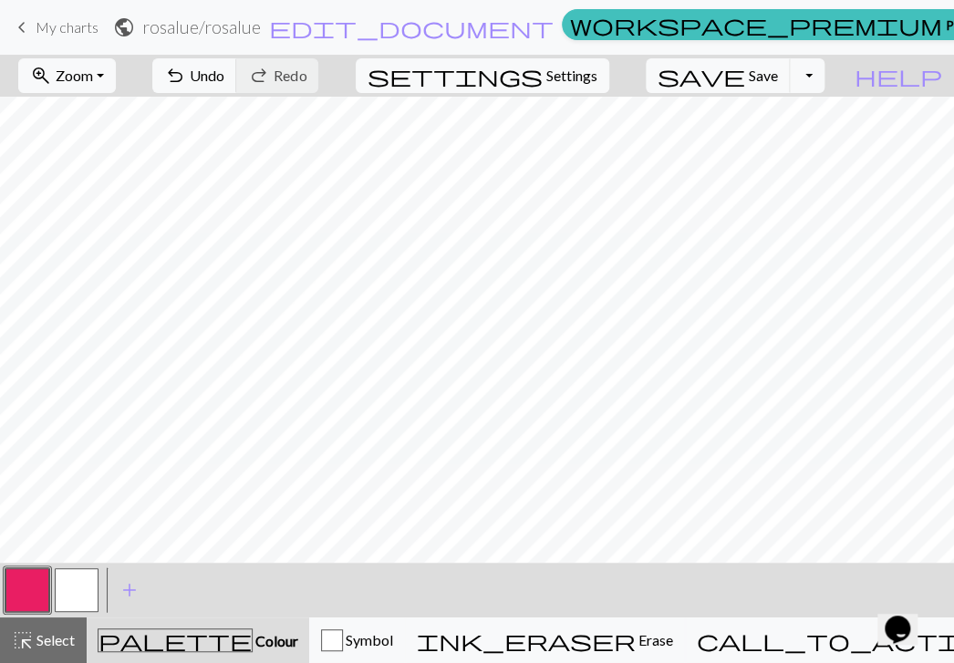
click at [77, 590] on button "button" at bounding box center [77, 590] width 44 height 44
click at [35, 586] on button "button" at bounding box center [27, 590] width 44 height 44
click at [75, 582] on button "button" at bounding box center [77, 590] width 44 height 44
click at [29, 591] on button "button" at bounding box center [27, 590] width 44 height 44
click at [86, 589] on button "button" at bounding box center [77, 590] width 44 height 44
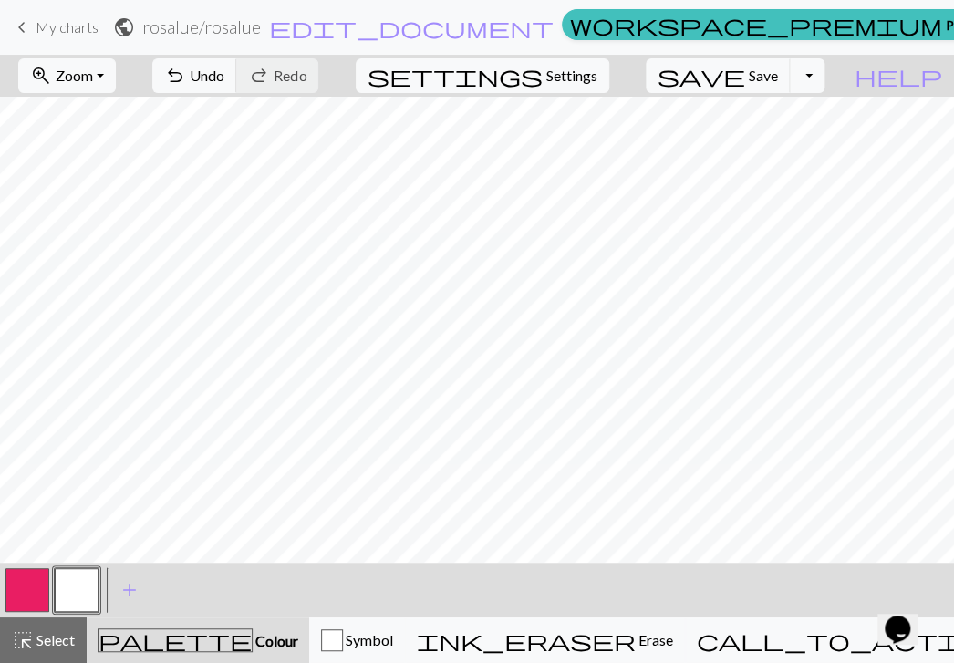
click at [23, 591] on button "button" at bounding box center [27, 590] width 44 height 44
click at [178, 242] on div "zoom_in Zoom Zoom Fit all Fit width Fit height 50% 100% 150% 200% undo Undo Und…" at bounding box center [477, 359] width 954 height 608
click at [73, 602] on button "button" at bounding box center [77, 590] width 44 height 44
click at [26, 593] on button "button" at bounding box center [27, 590] width 44 height 44
click at [93, 74] on span "Zoom" at bounding box center [74, 75] width 37 height 17
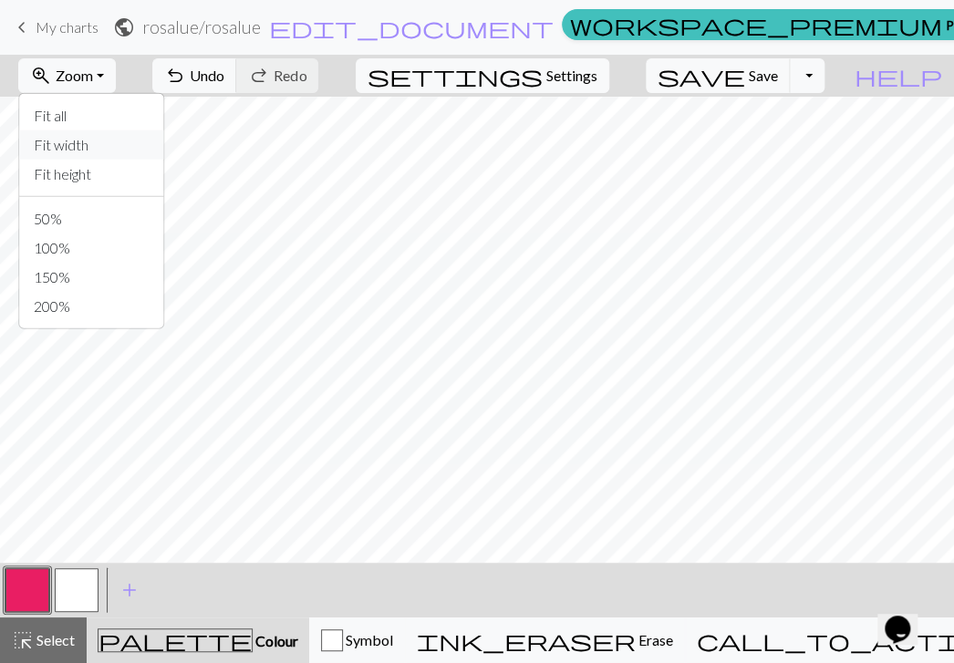
click at [109, 152] on button "Fit width" at bounding box center [91, 144] width 144 height 29
click at [77, 593] on button "button" at bounding box center [77, 590] width 44 height 44
click at [28, 593] on button "button" at bounding box center [27, 590] width 44 height 44
click at [69, 599] on button "button" at bounding box center [77, 590] width 44 height 44
click at [34, 588] on button "button" at bounding box center [27, 590] width 44 height 44
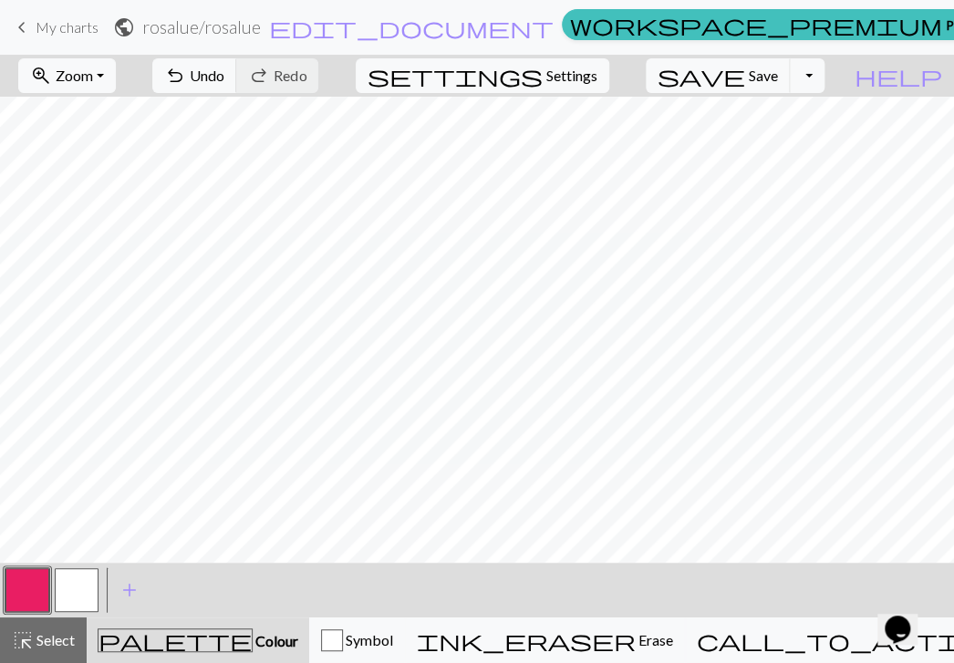
click at [88, 586] on button "button" at bounding box center [77, 590] width 44 height 44
click at [36, 589] on button "button" at bounding box center [27, 590] width 44 height 44
click at [74, 588] on button "button" at bounding box center [77, 590] width 44 height 44
click at [29, 593] on button "button" at bounding box center [27, 590] width 44 height 44
click at [84, 588] on button "button" at bounding box center [77, 590] width 44 height 44
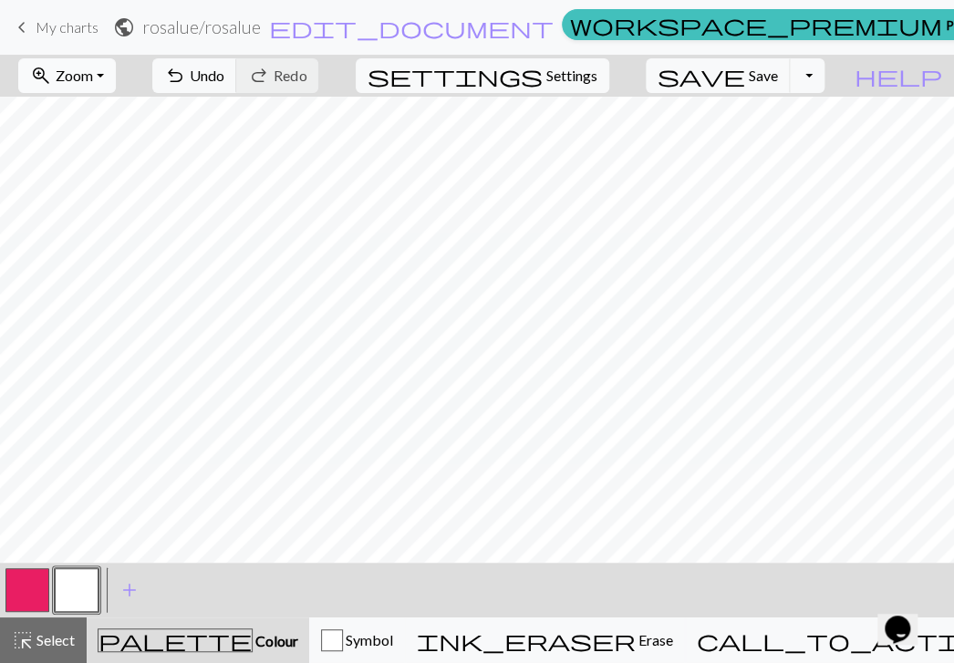
click at [93, 79] on span "Zoom" at bounding box center [74, 75] width 37 height 17
click at [106, 117] on button "Fit all" at bounding box center [91, 115] width 144 height 29
click at [40, 593] on button "button" at bounding box center [27, 590] width 44 height 44
click at [399, 171] on div "zoom_in Zoom Zoom Fit all Fit width Fit height 50% 100% 150% 200% undo Undo Und…" at bounding box center [477, 359] width 954 height 608
click at [77, 582] on button "button" at bounding box center [77, 590] width 44 height 44
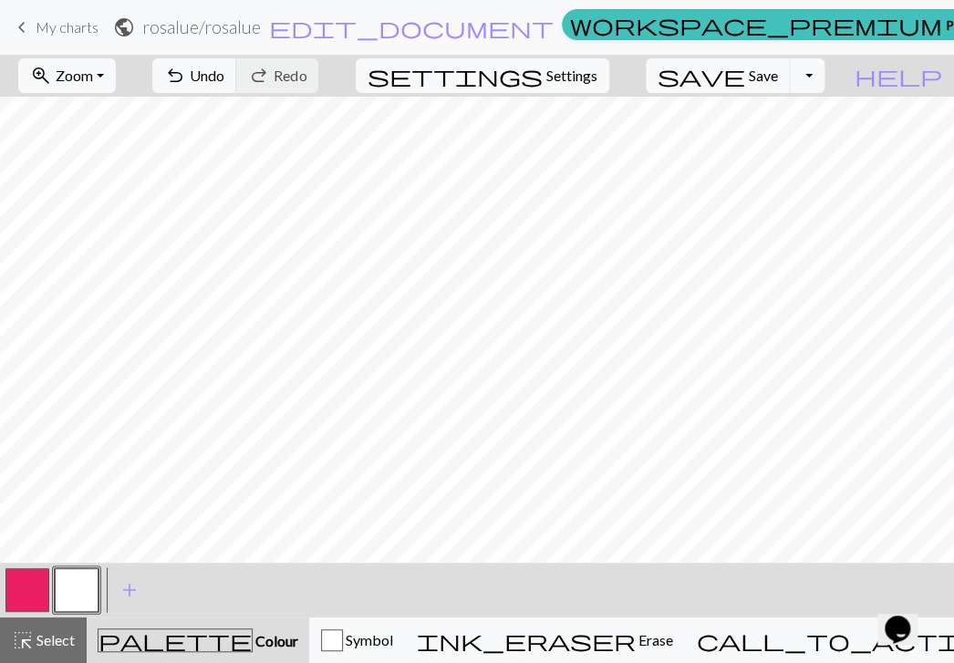
click at [549, 163] on div "zoom_in Zoom Zoom Fit all Fit width Fit height 50% 100% 150% 200% undo Undo Und…" at bounding box center [477, 359] width 954 height 608
click at [15, 601] on button "button" at bounding box center [27, 590] width 44 height 44
click at [75, 581] on button "button" at bounding box center [77, 590] width 44 height 44
click at [16, 585] on button "button" at bounding box center [27, 590] width 44 height 44
click at [224, 67] on span "Undo" at bounding box center [207, 75] width 35 height 17
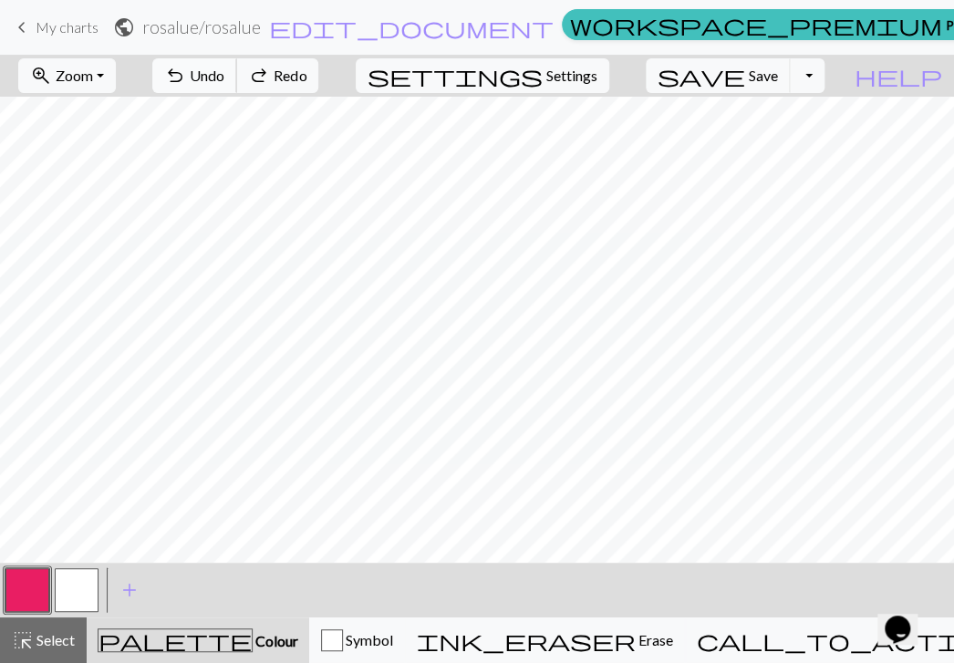
click at [224, 67] on span "Undo" at bounding box center [207, 75] width 35 height 17
click at [80, 590] on button "button" at bounding box center [77, 590] width 44 height 44
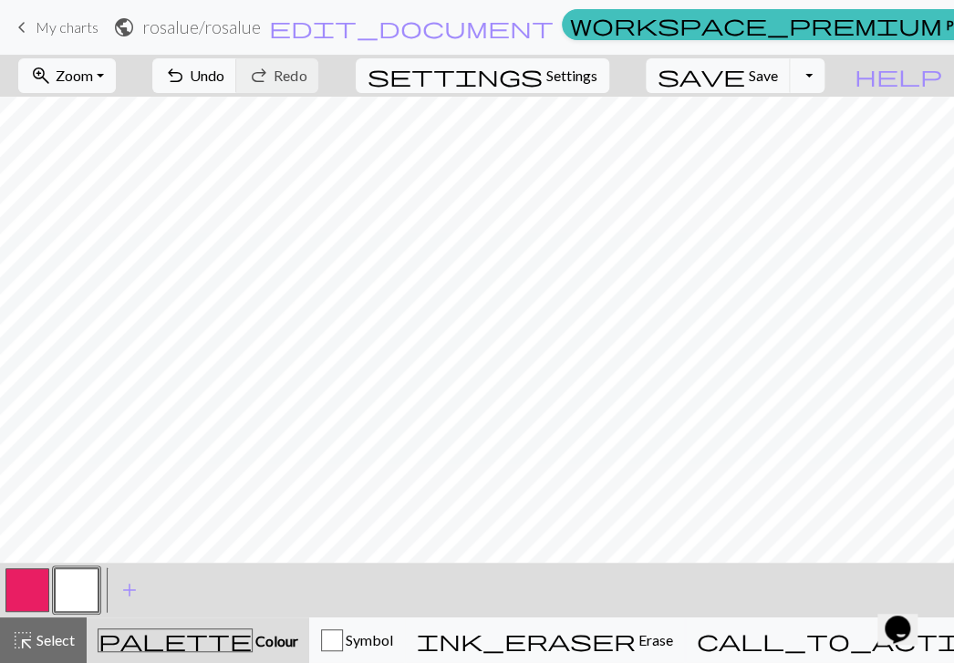
click at [10, 603] on button "button" at bounding box center [27, 590] width 44 height 44
click at [77, 586] on button "button" at bounding box center [77, 590] width 44 height 44
click at [788, 87] on button "save Save Save" at bounding box center [717, 75] width 145 height 35
click at [824, 79] on button "Toggle Dropdown" at bounding box center [806, 75] width 35 height 35
click at [781, 140] on button "save_alt Download" at bounding box center [672, 144] width 301 height 29
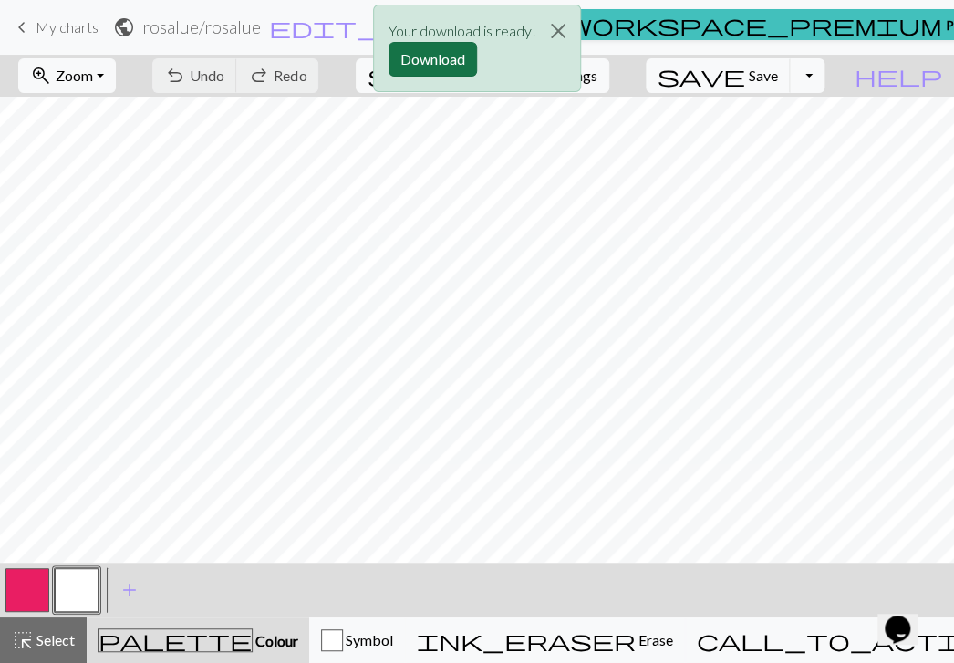
click at [420, 52] on button "Download" at bounding box center [432, 59] width 88 height 35
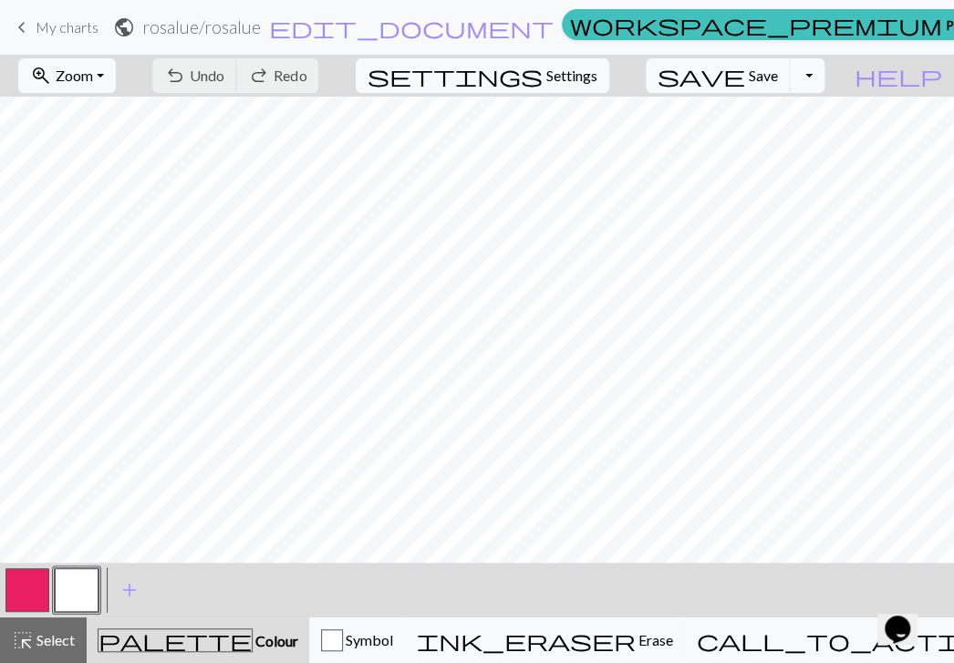
click at [19, 29] on span "keyboard_arrow_left" at bounding box center [22, 28] width 22 height 26
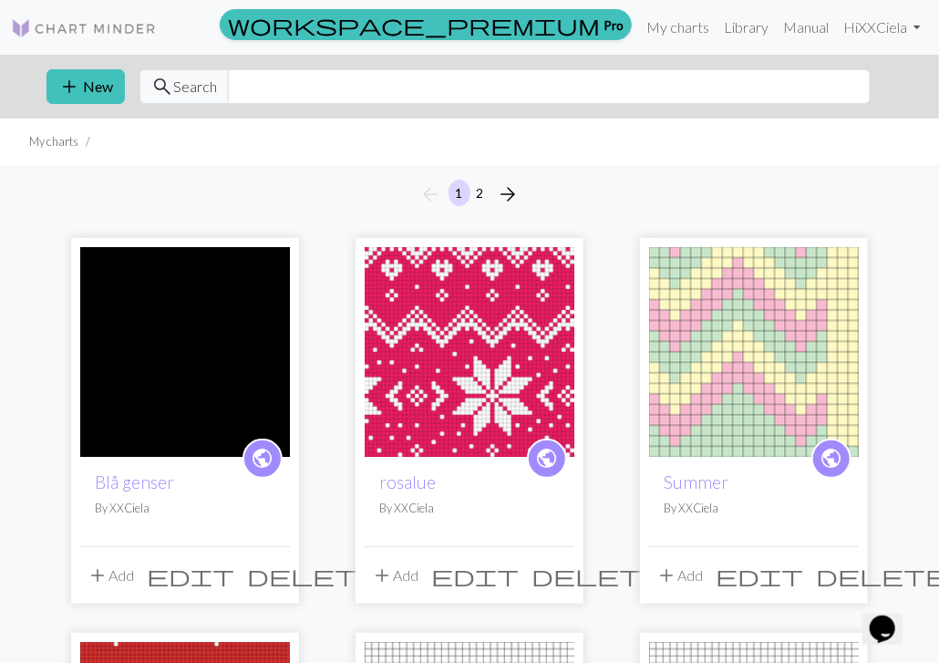
click at [531, 370] on img at bounding box center [470, 352] width 210 height 210
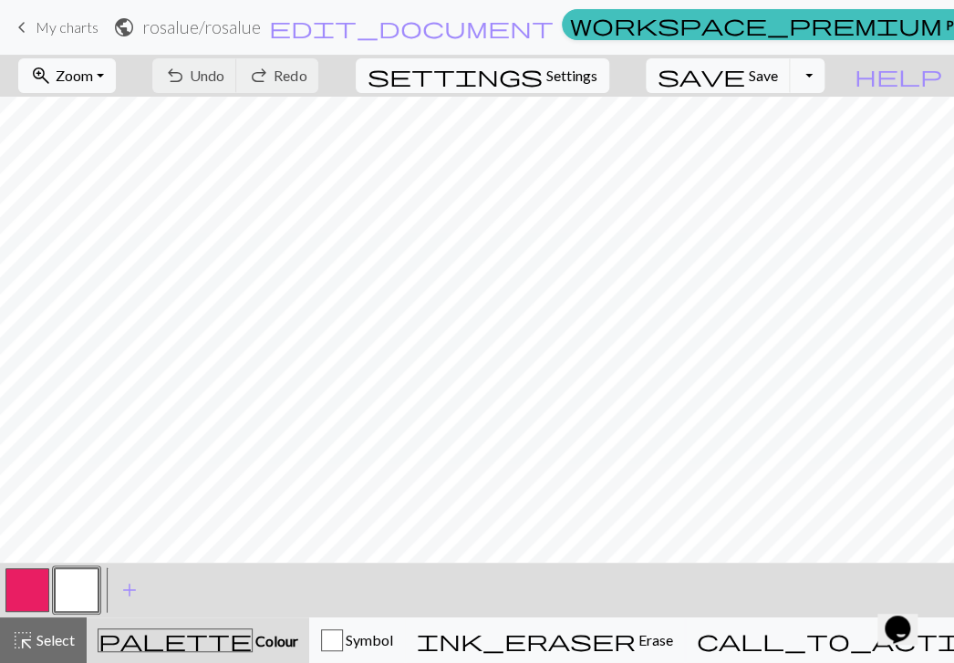
click at [60, 34] on span "My charts" at bounding box center [67, 26] width 63 height 17
